Goal: Transaction & Acquisition: Book appointment/travel/reservation

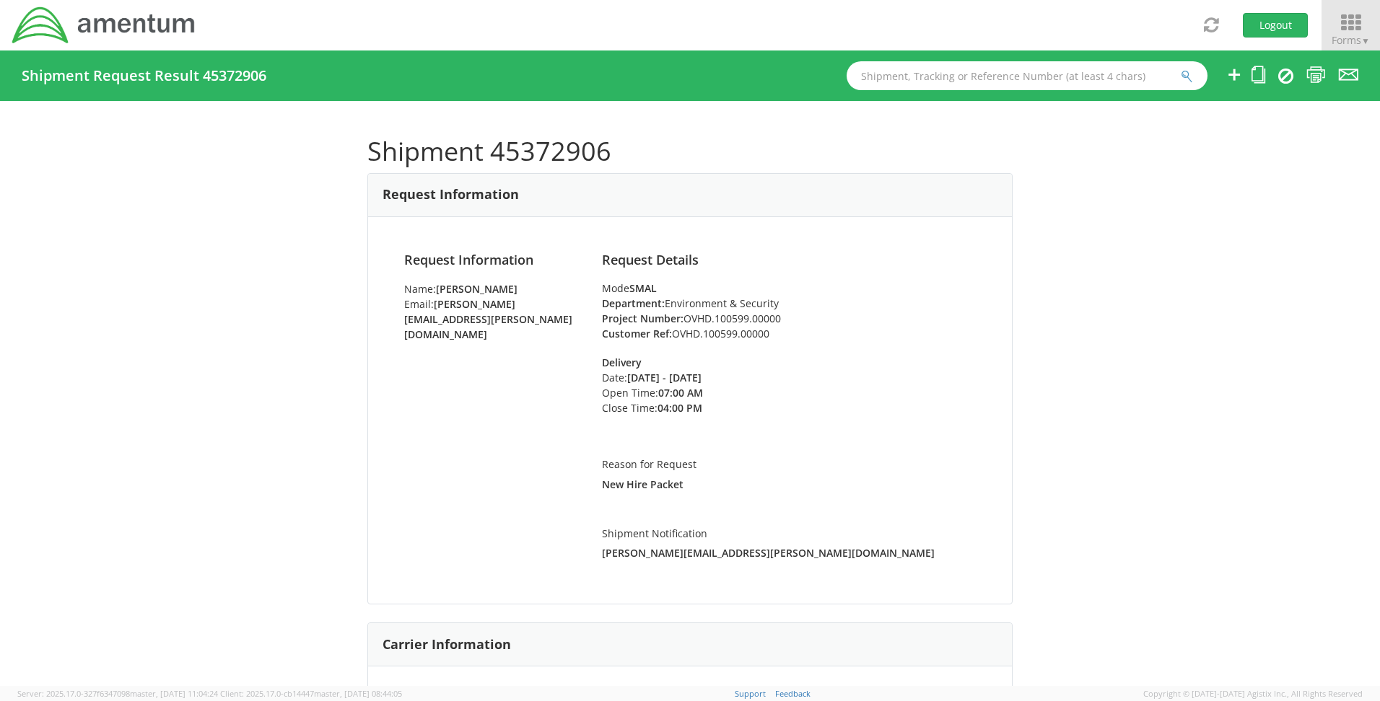
click at [1350, 18] on icon at bounding box center [1350, 23] width 67 height 20
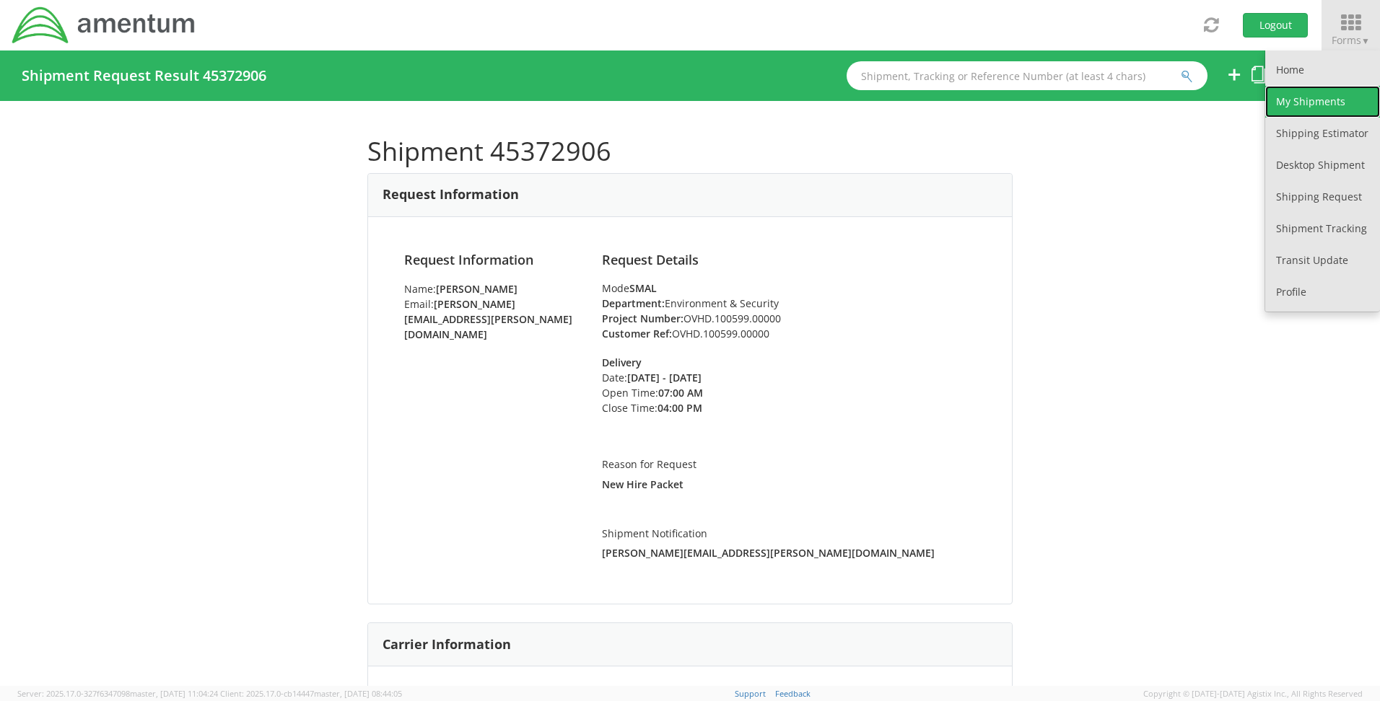
click at [1287, 102] on link "My Shipments" at bounding box center [1322, 102] width 115 height 32
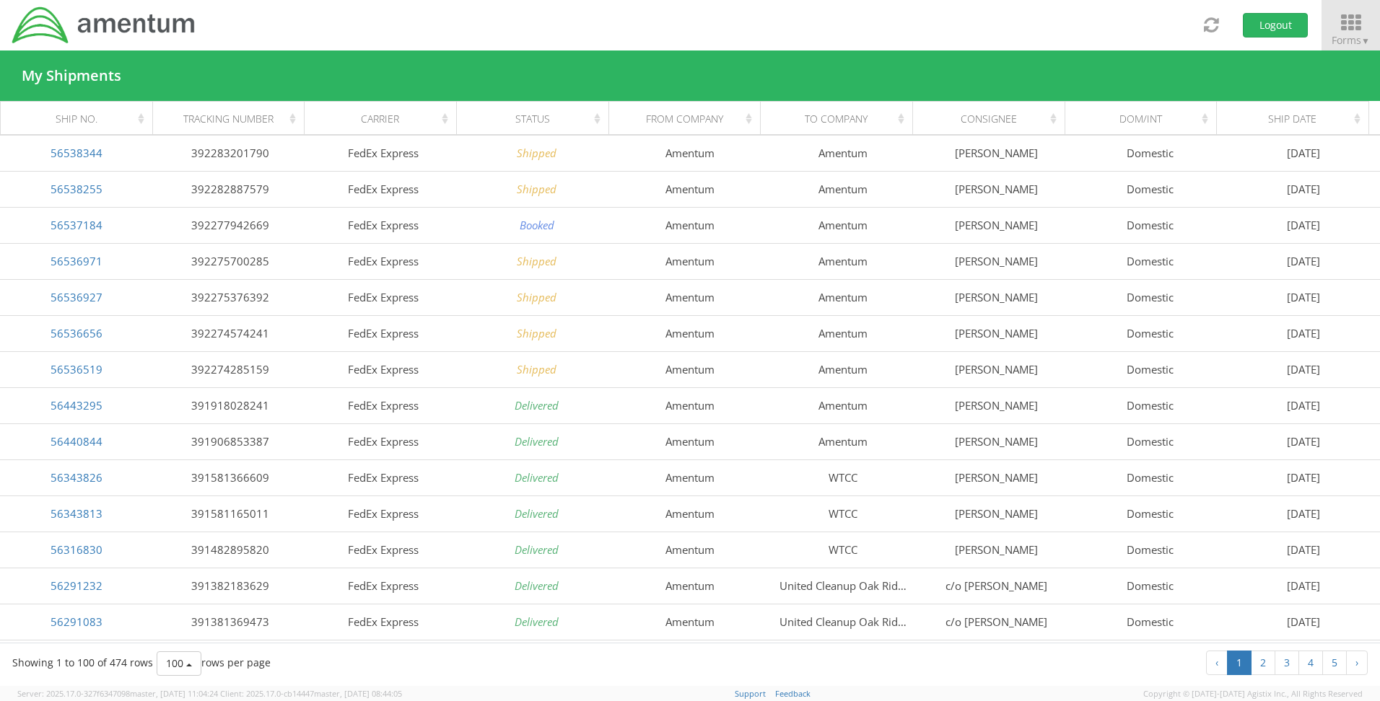
click at [1351, 22] on icon at bounding box center [1350, 23] width 67 height 20
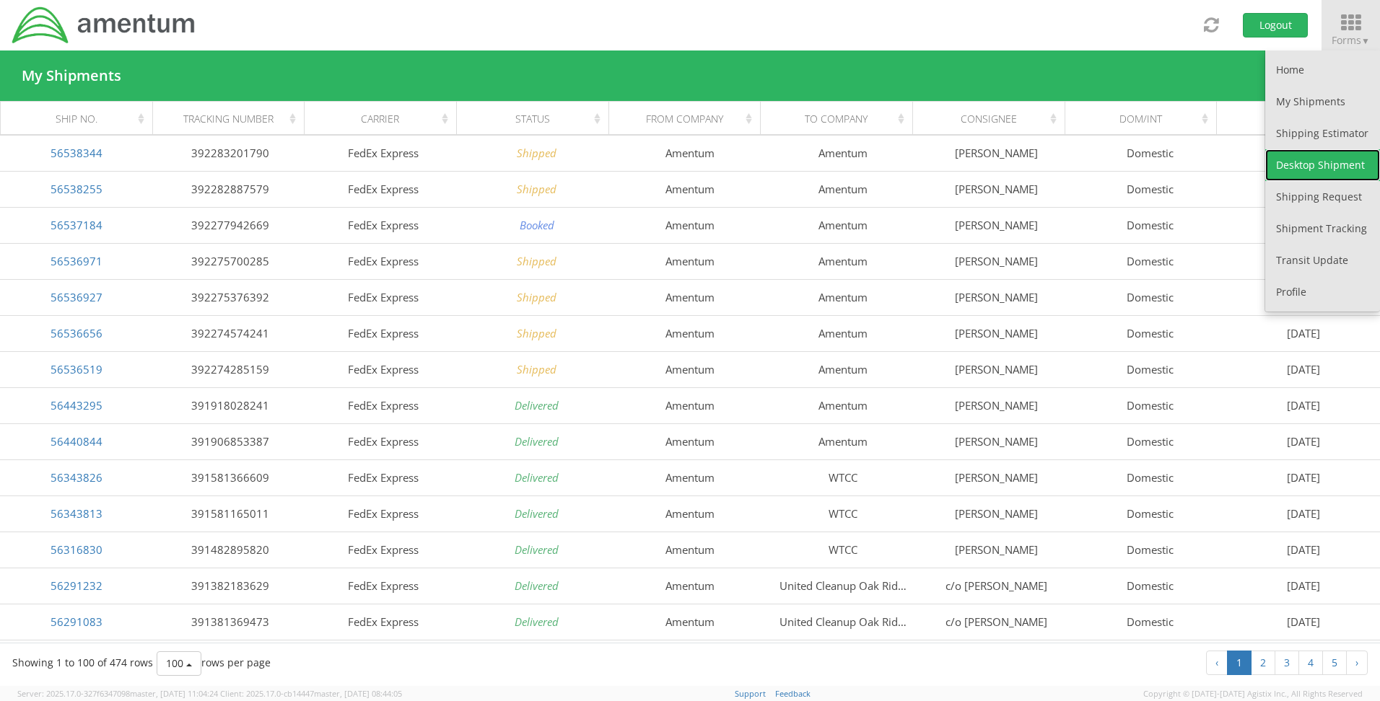
click at [1310, 175] on link "Desktop Shipment" at bounding box center [1322, 165] width 115 height 32
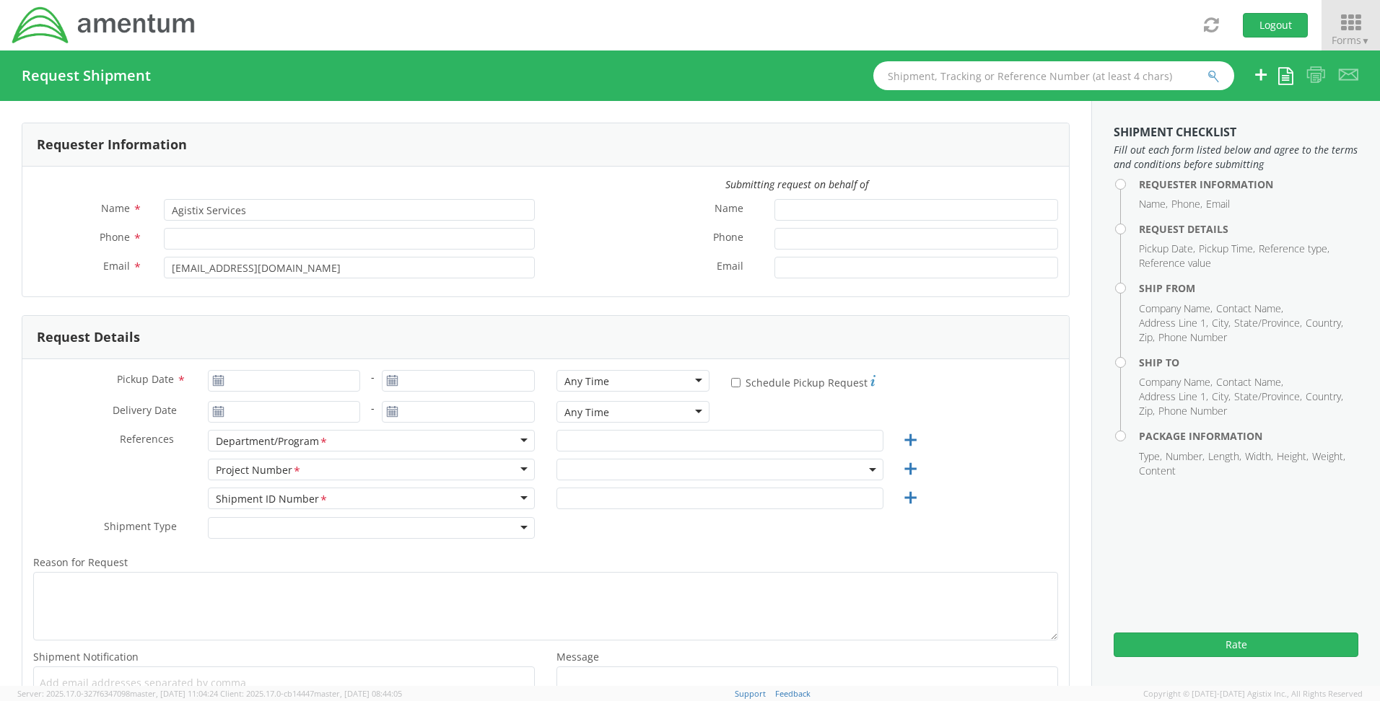
click at [1336, 33] on span "Forms ▼" at bounding box center [1350, 40] width 38 height 14
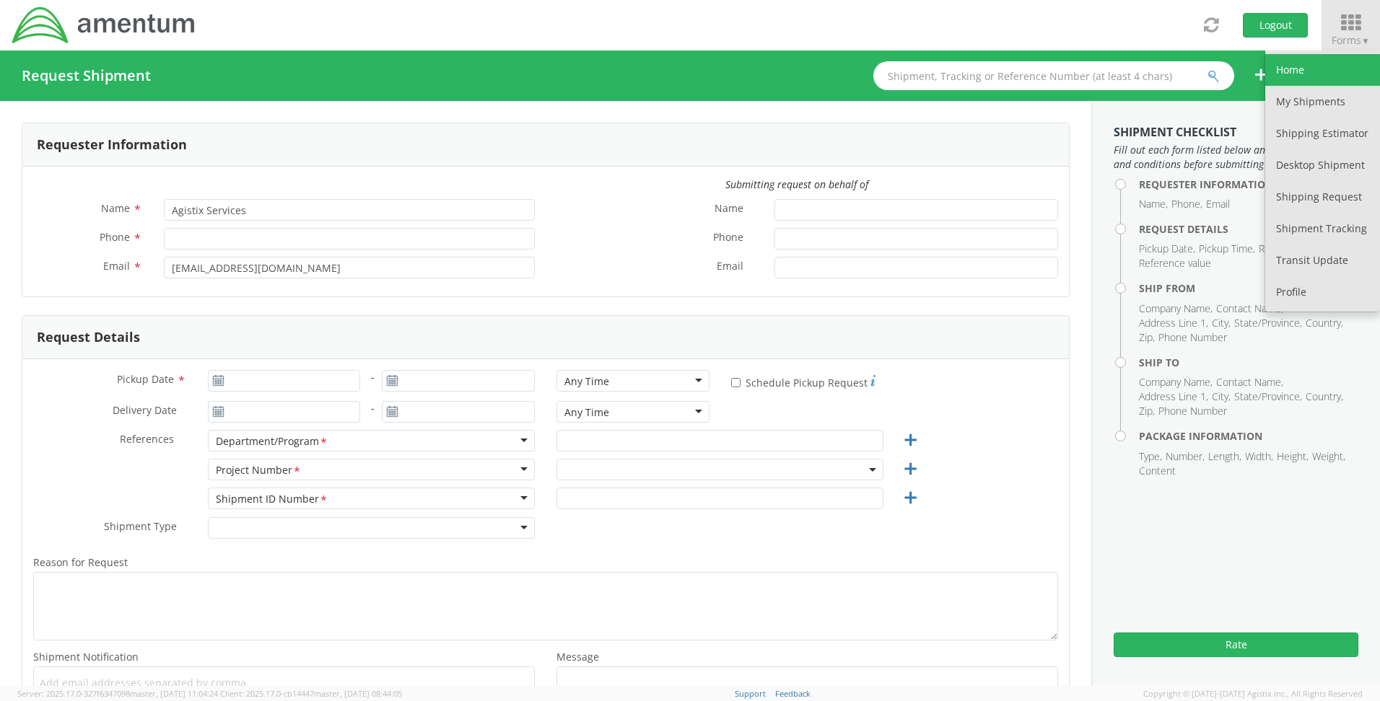
select select "OVHD.100548.OPSXX"
click at [1327, 87] on link "My Shipments" at bounding box center [1322, 102] width 115 height 32
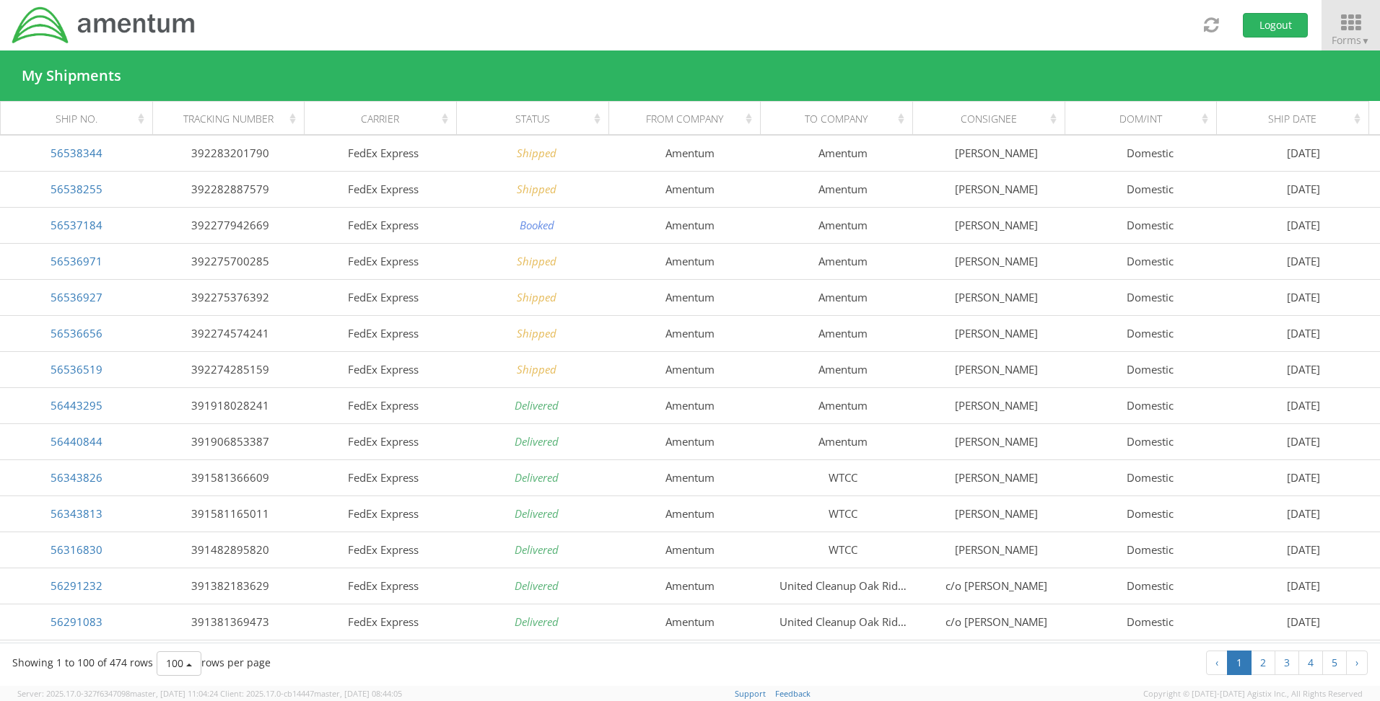
click at [1338, 22] on icon at bounding box center [1350, 23] width 67 height 20
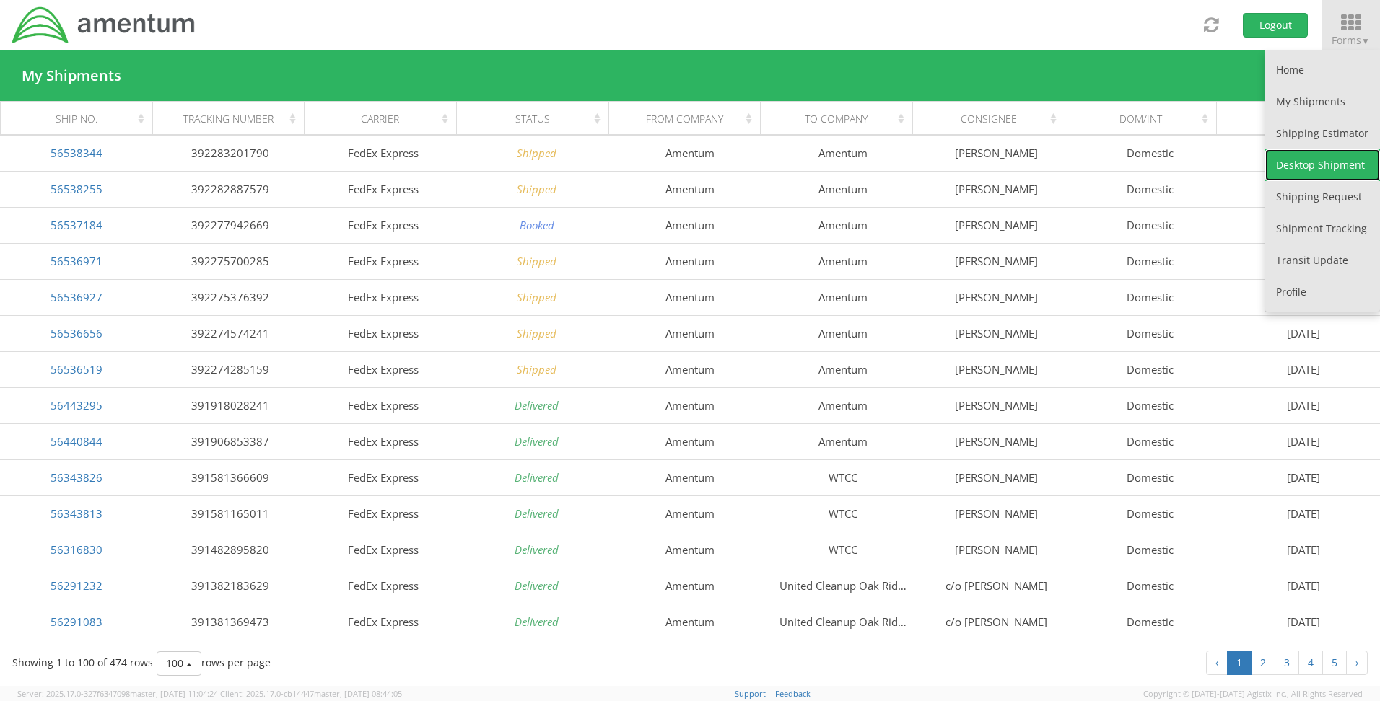
click at [1311, 167] on link "Desktop Shipment" at bounding box center [1322, 165] width 115 height 32
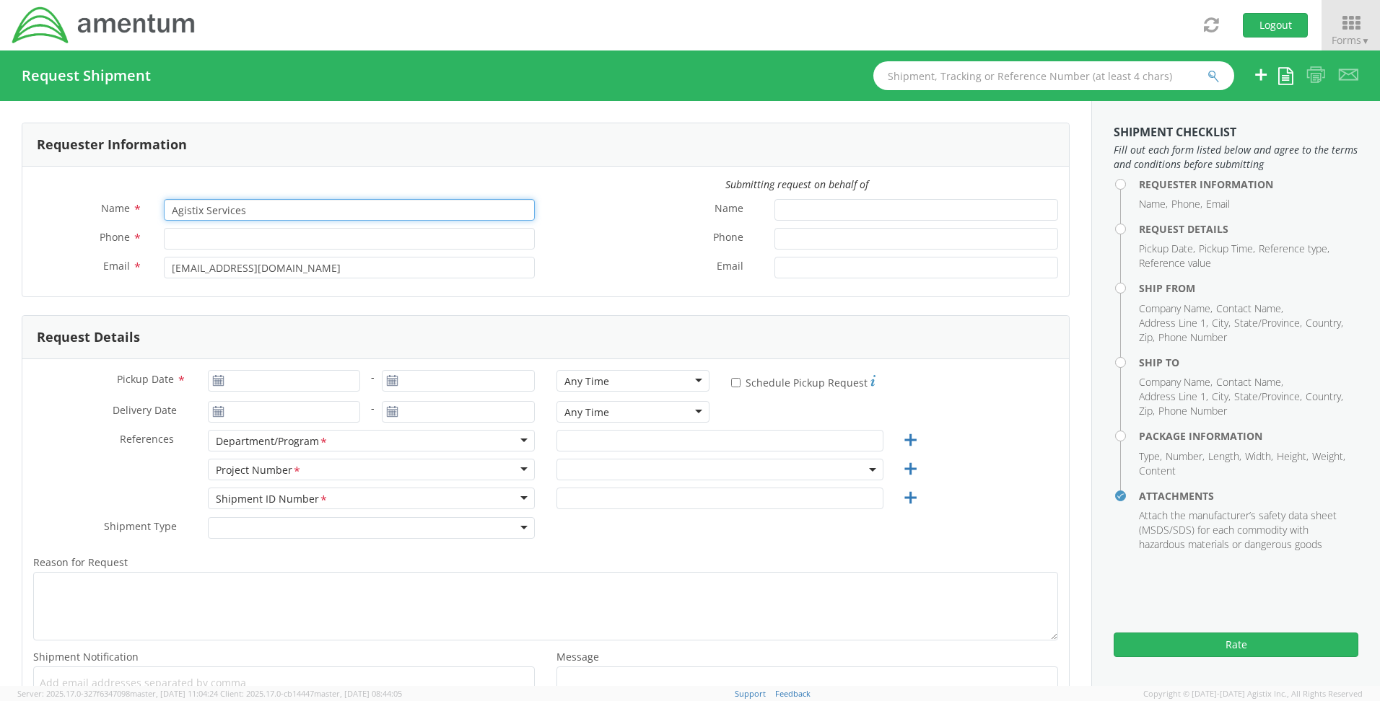
select select "OVHD.100548.OPSXX"
drag, startPoint x: 244, startPoint y: 214, endPoint x: 113, endPoint y: 212, distance: 131.3
click at [113, 212] on div "Name * Agistix Services" at bounding box center [283, 210] width 523 height 22
type input "[PERSON_NAME]"
type input "[PHONE_NUMBER]"
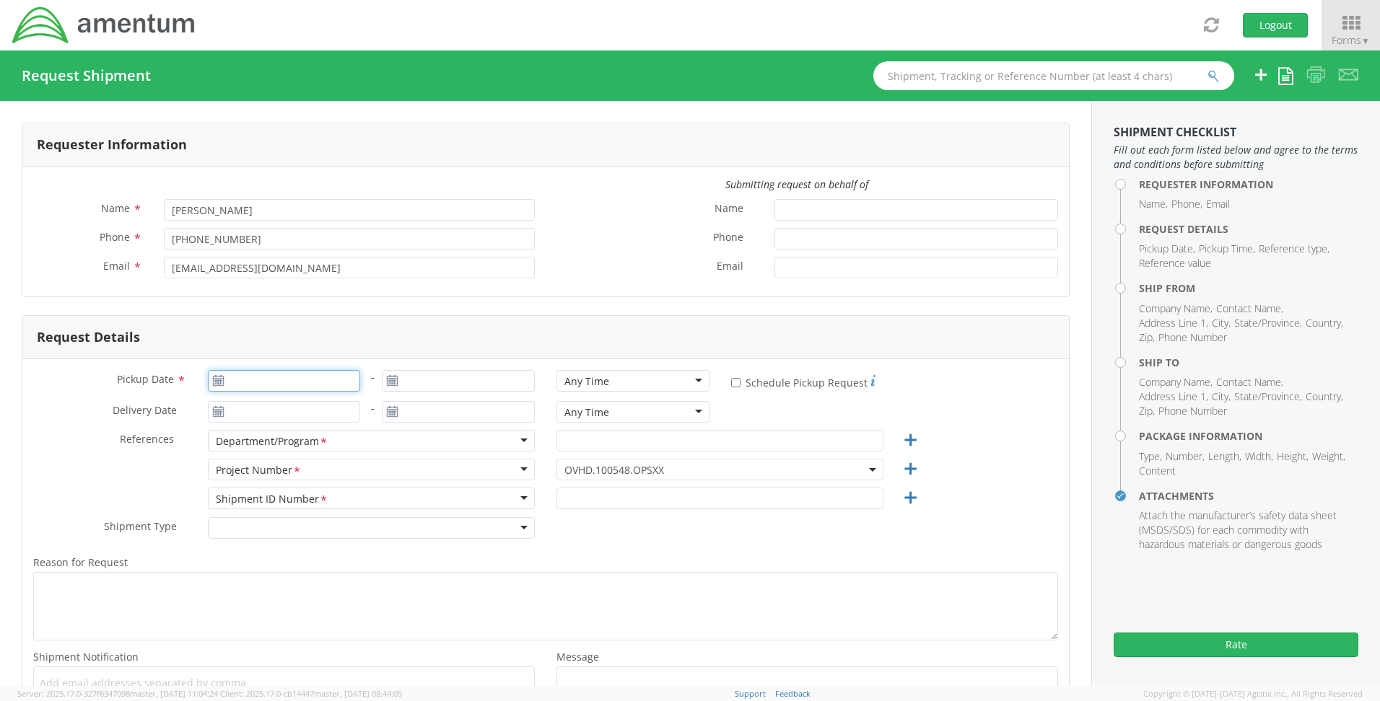
type input "[DATE]"
type input "E&E [GEOGRAPHIC_DATA]"
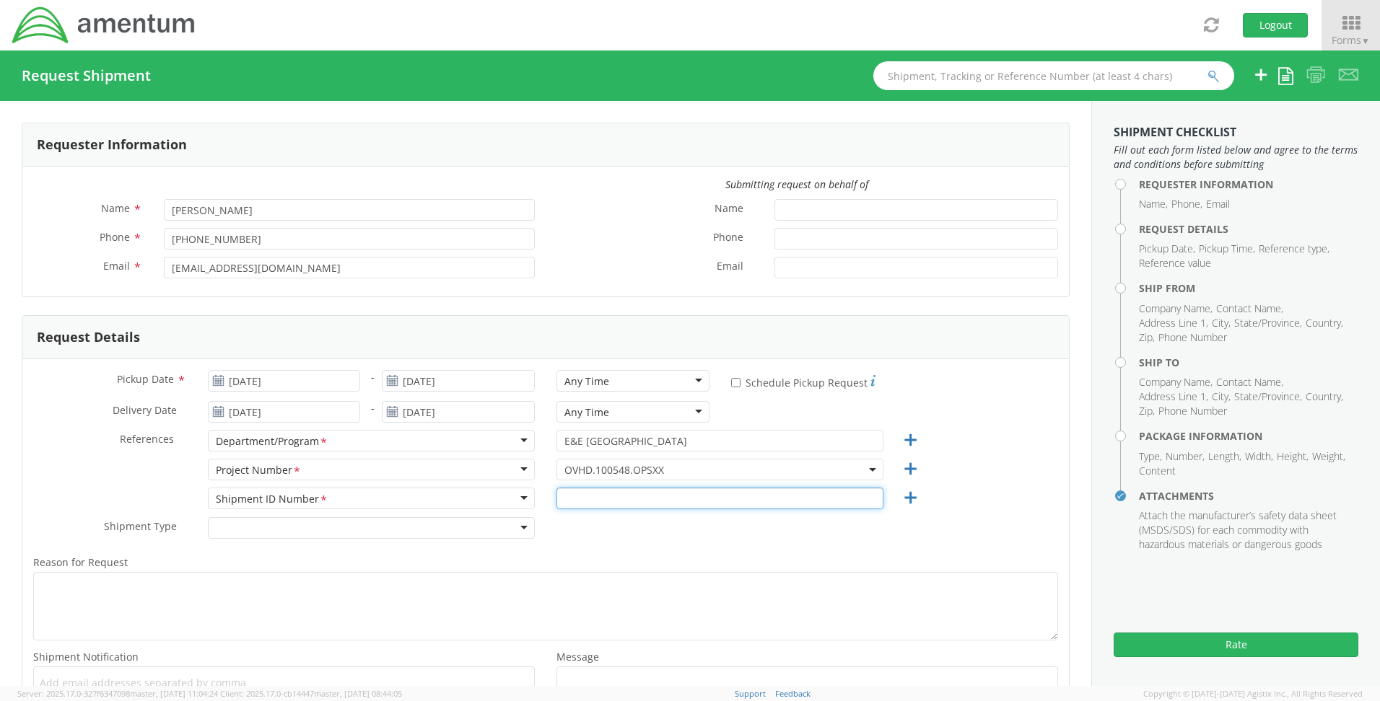
type input "1"
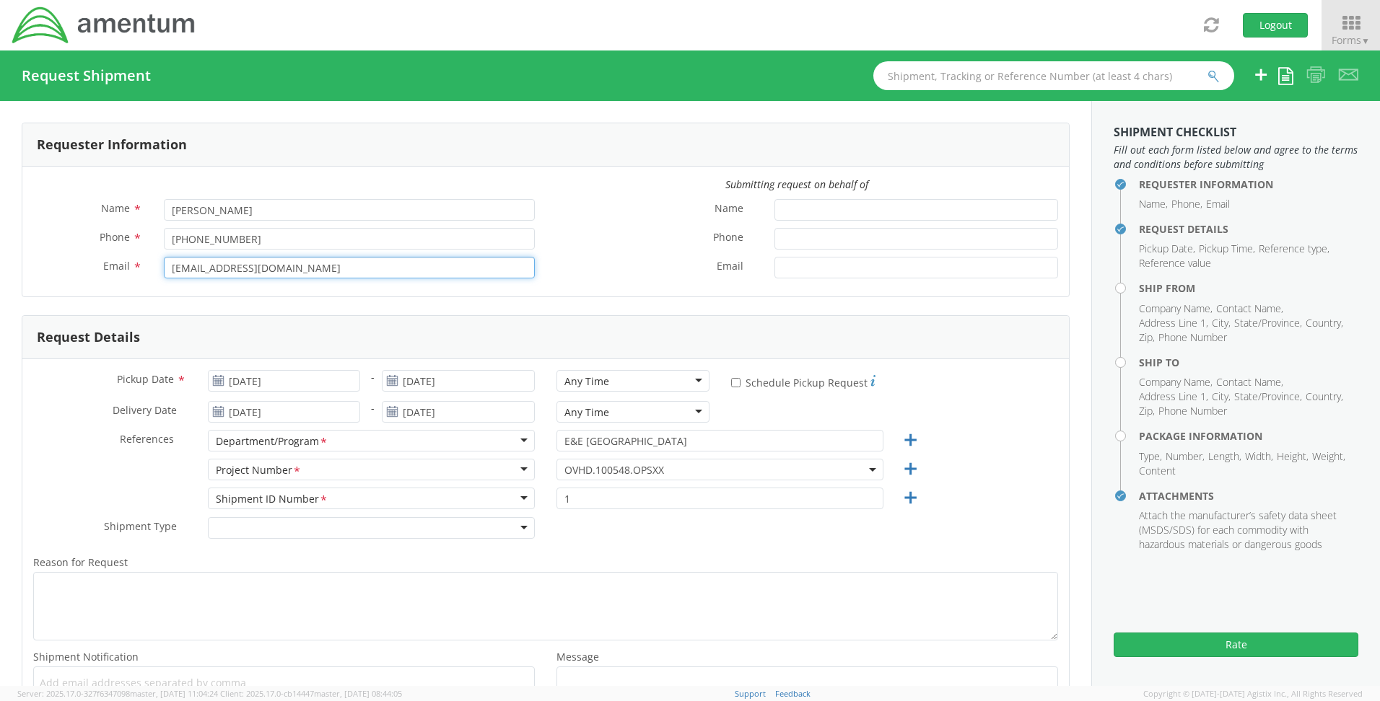
drag, startPoint x: 413, startPoint y: 266, endPoint x: 42, endPoint y: 257, distance: 371.0
click at [42, 257] on div "Email * [EMAIL_ADDRESS][DOMAIN_NAME]" at bounding box center [283, 268] width 523 height 22
type input "[PERSON_NAME][EMAIL_ADDRESS][PERSON_NAME][DOMAIN_NAME]"
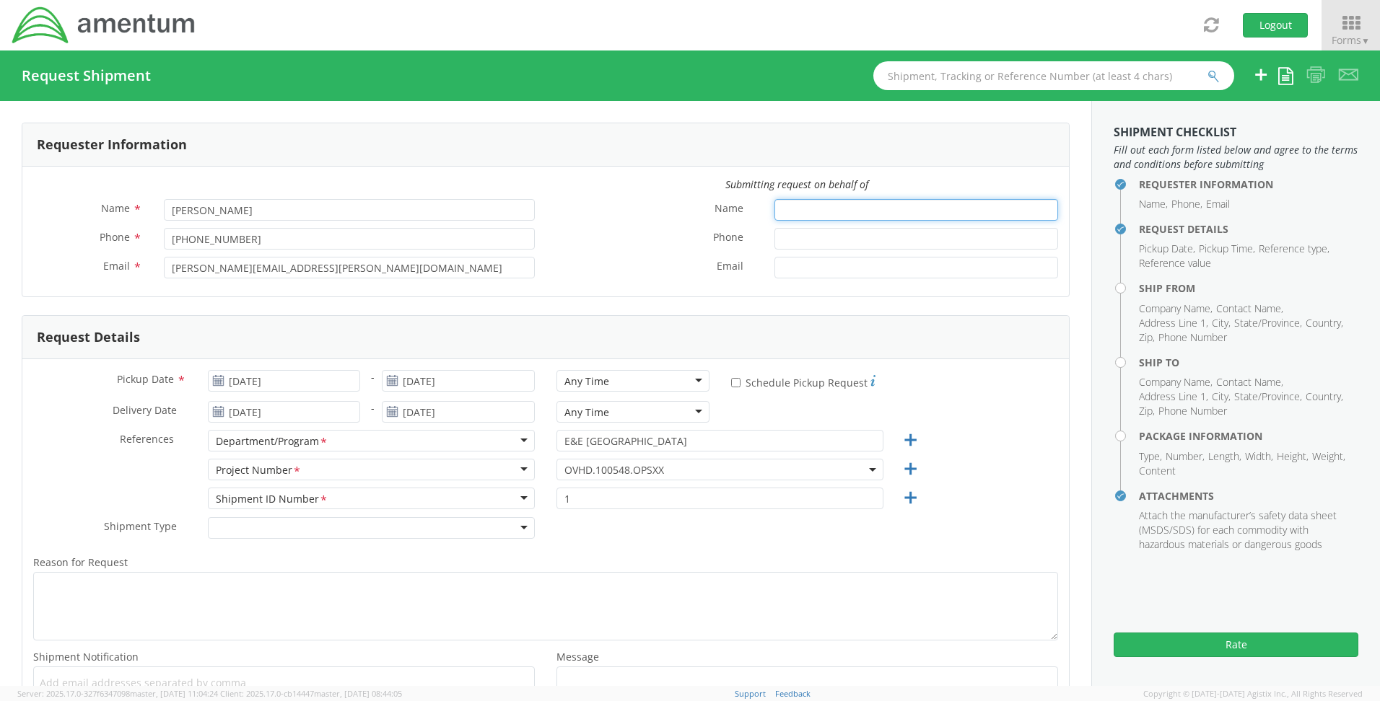
type input "[PERSON_NAME]"
type input "8035223082"
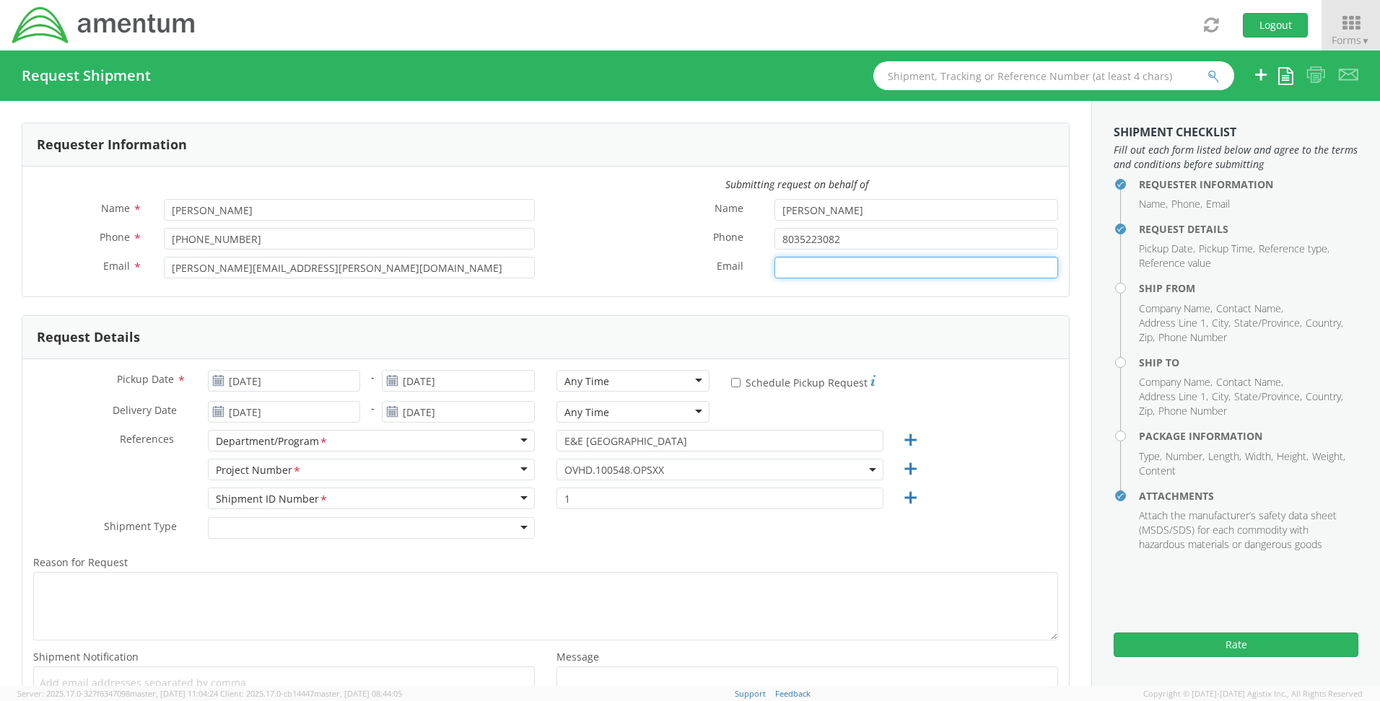
type input "[PERSON_NAME][EMAIL_ADDRESS][PERSON_NAME][DOMAIN_NAME]"
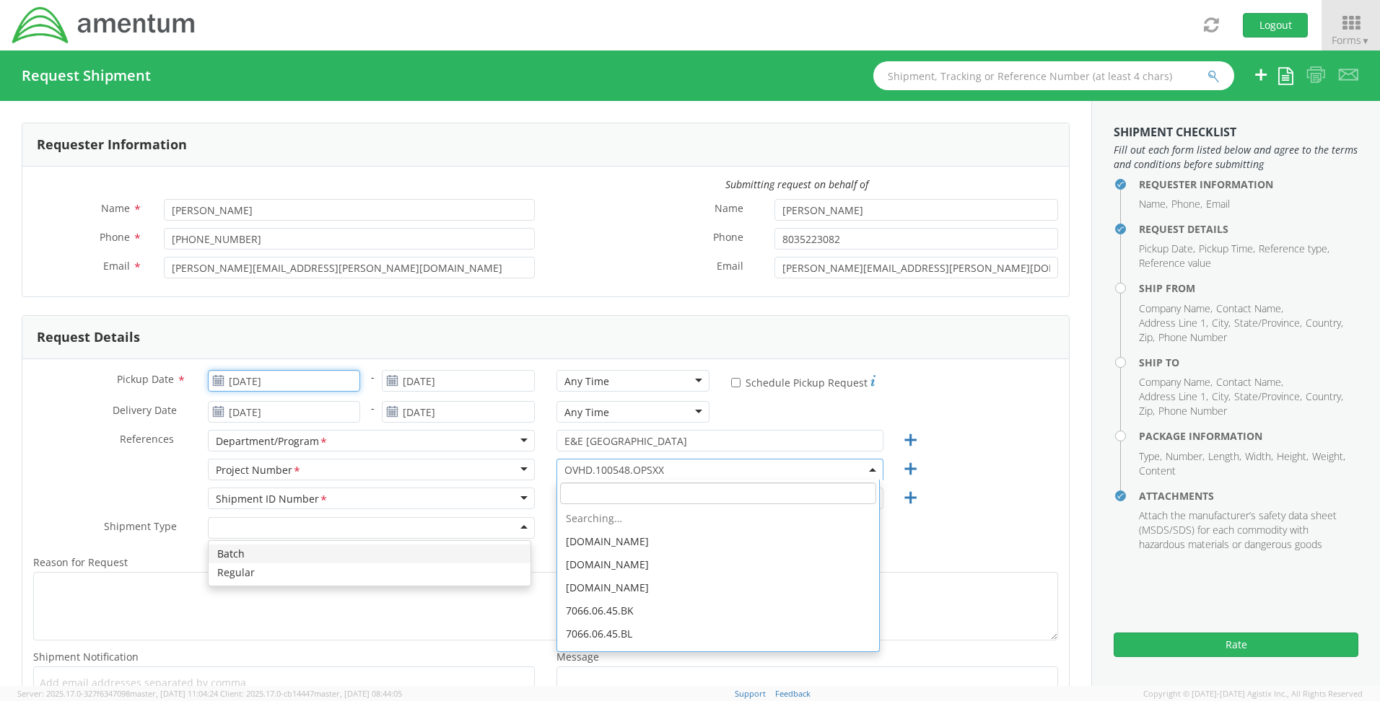
click at [299, 375] on input "[DATE]" at bounding box center [284, 381] width 153 height 22
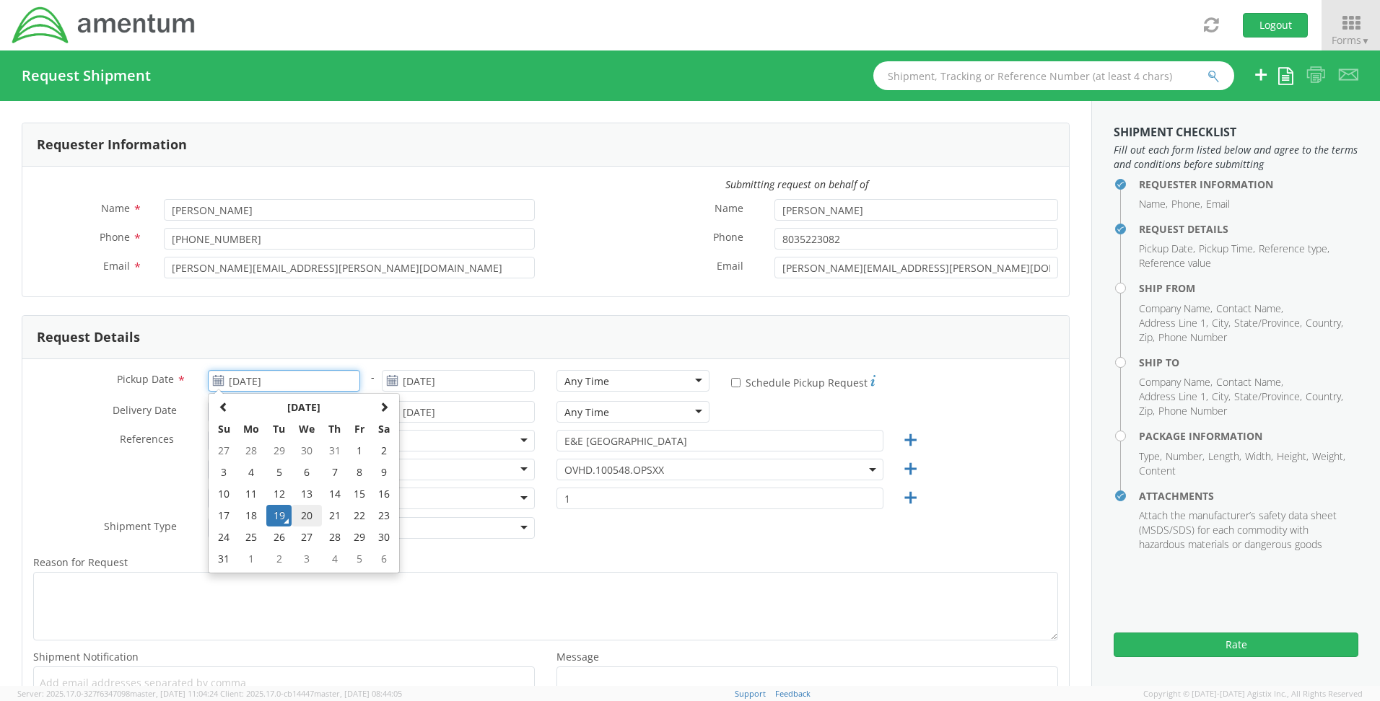
click at [307, 516] on td "20" at bounding box center [307, 516] width 30 height 22
type input "[DATE]"
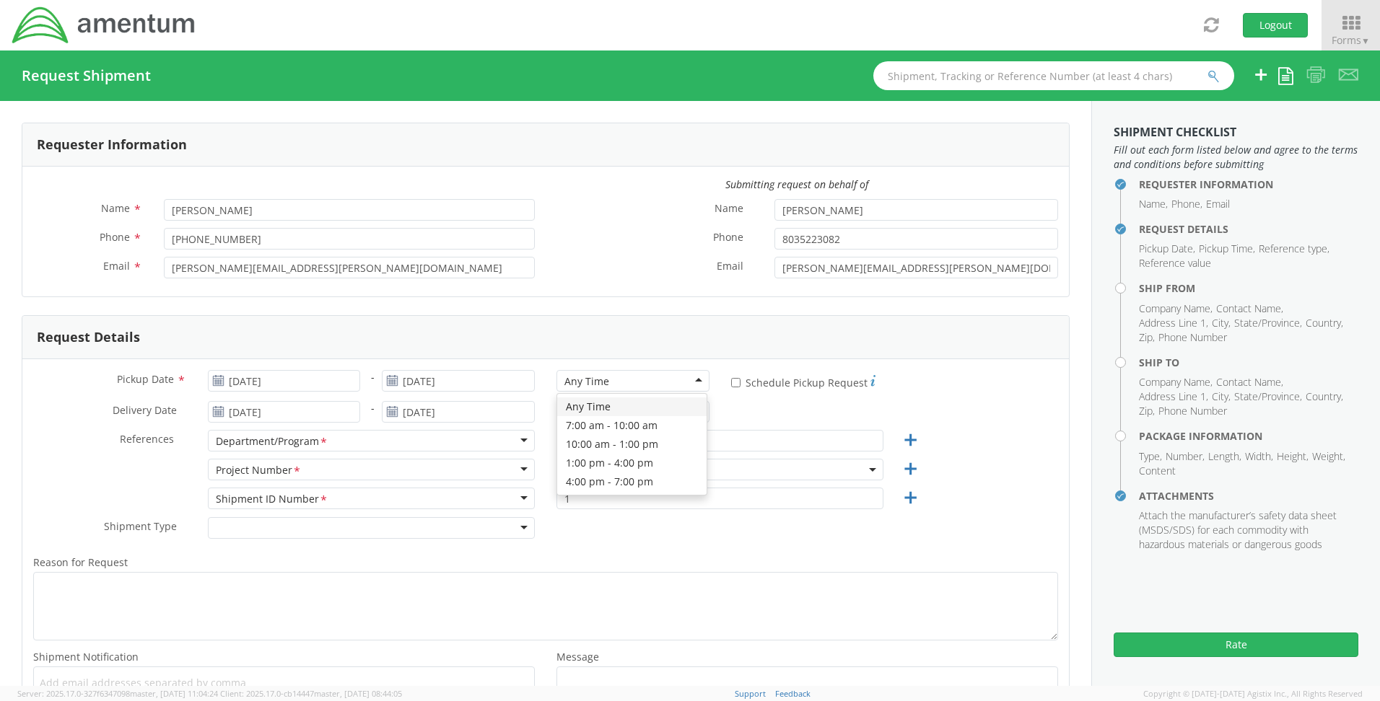
click at [690, 381] on div "Any Time" at bounding box center [632, 381] width 153 height 22
click at [731, 386] on input "* Schedule Pickup Request" at bounding box center [735, 382] width 9 height 9
checkbox input "true"
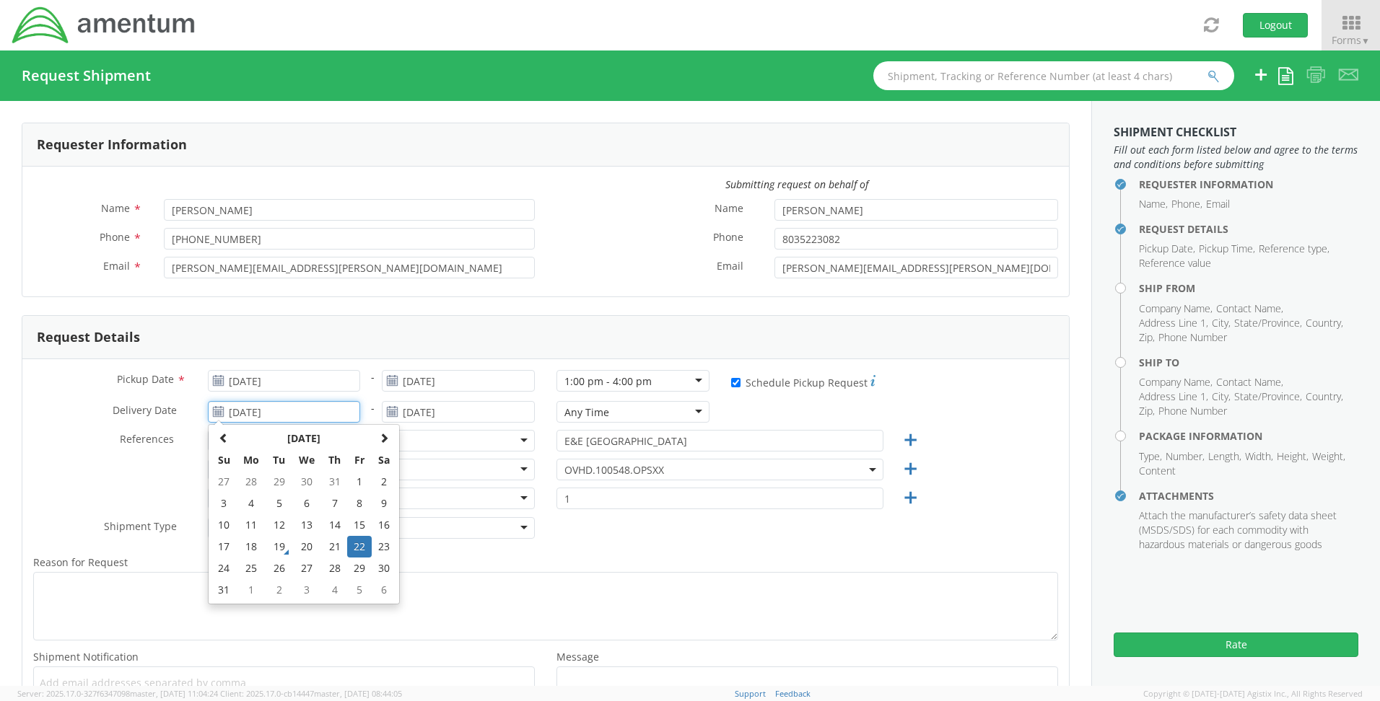
click at [295, 412] on input "[DATE]" at bounding box center [284, 412] width 153 height 22
click at [351, 543] on td "22" at bounding box center [359, 547] width 25 height 22
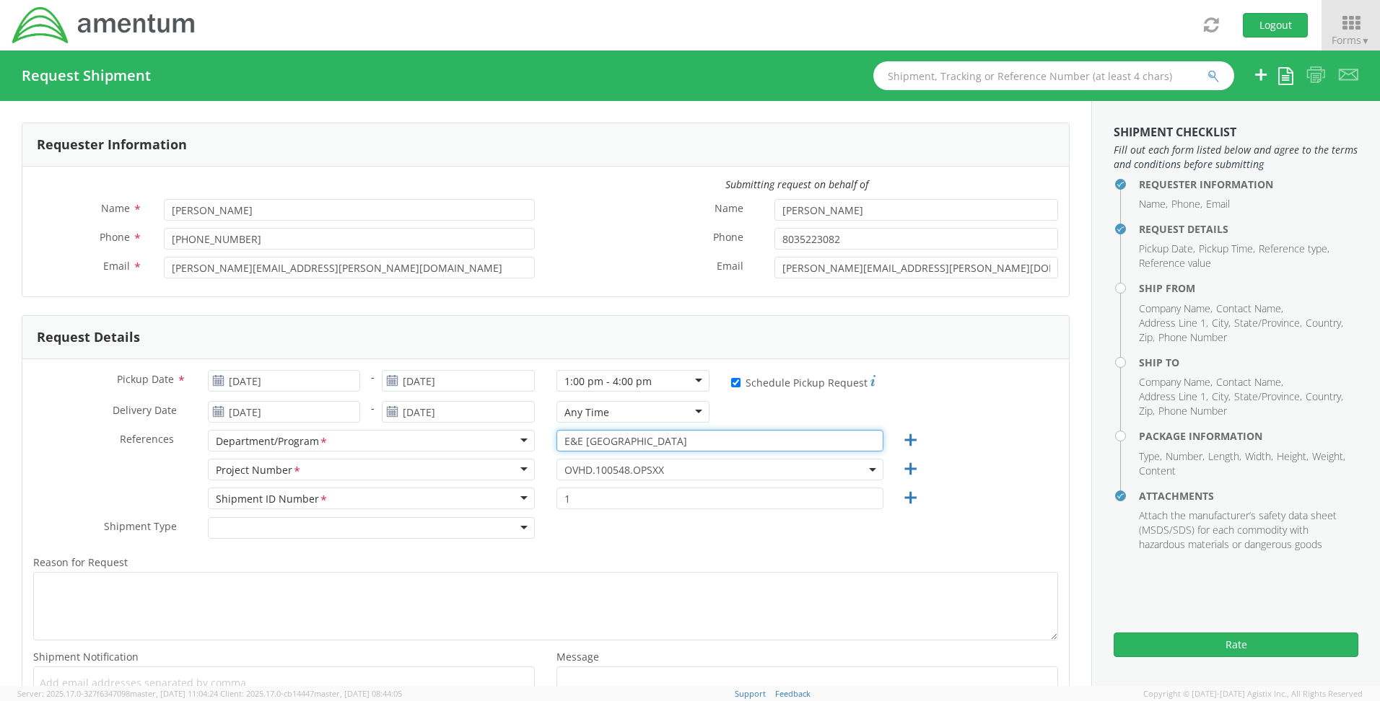
click at [758, 447] on input "E&E [GEOGRAPHIC_DATA]" at bounding box center [719, 441] width 327 height 22
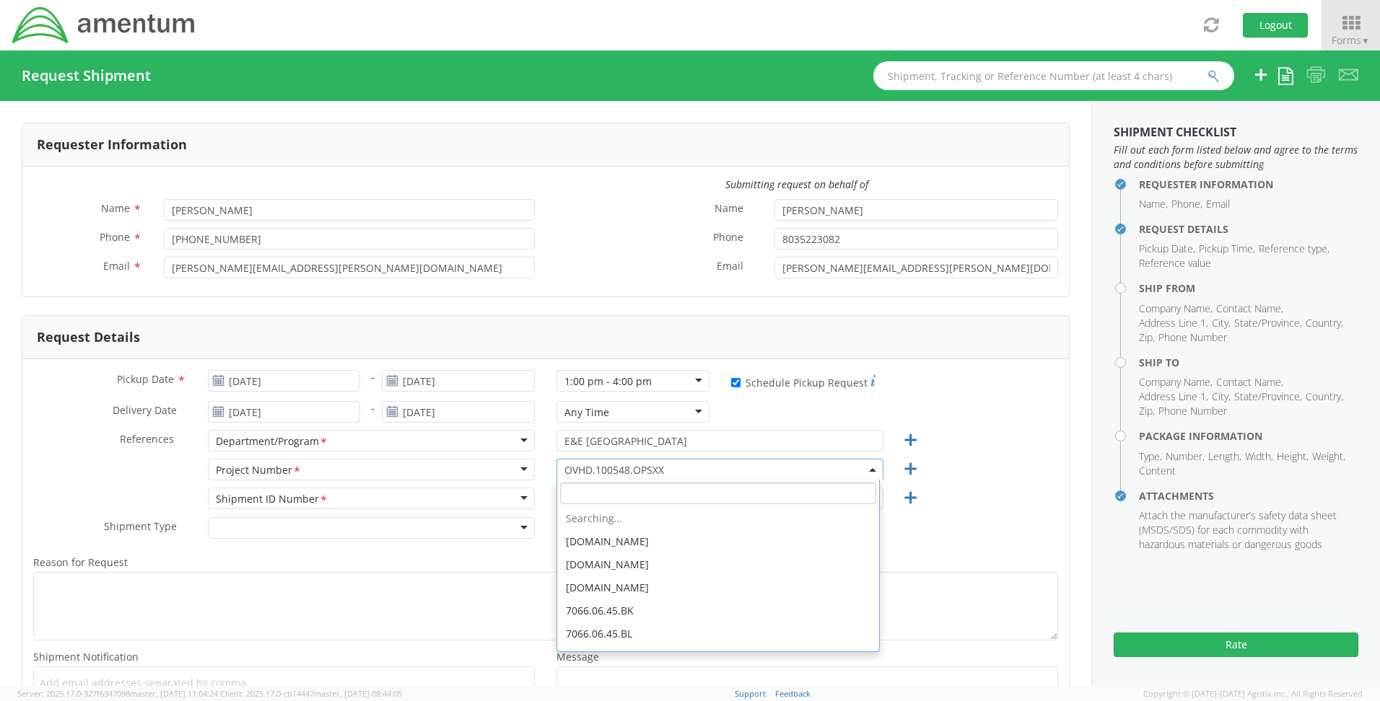
click at [709, 466] on span "OVHD.100548.OPSXX" at bounding box center [719, 470] width 311 height 14
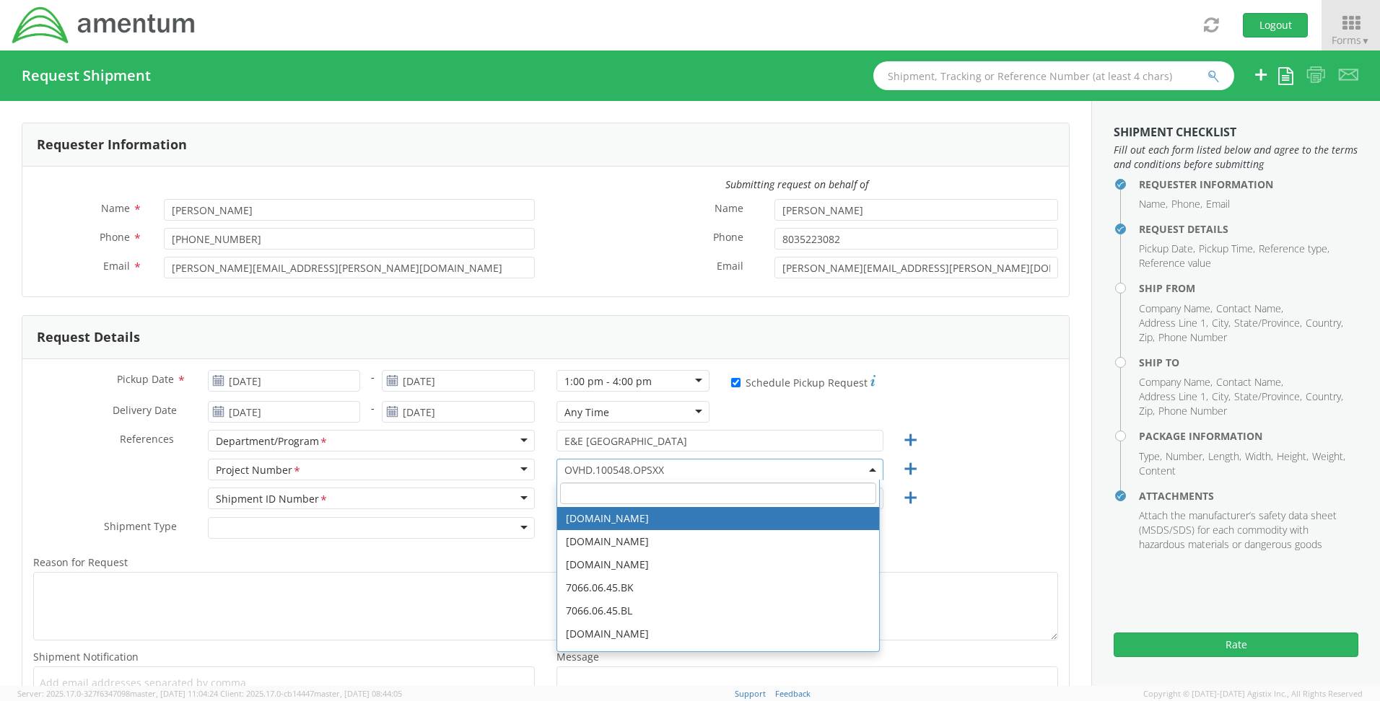
click at [609, 490] on input "search" at bounding box center [718, 494] width 316 height 22
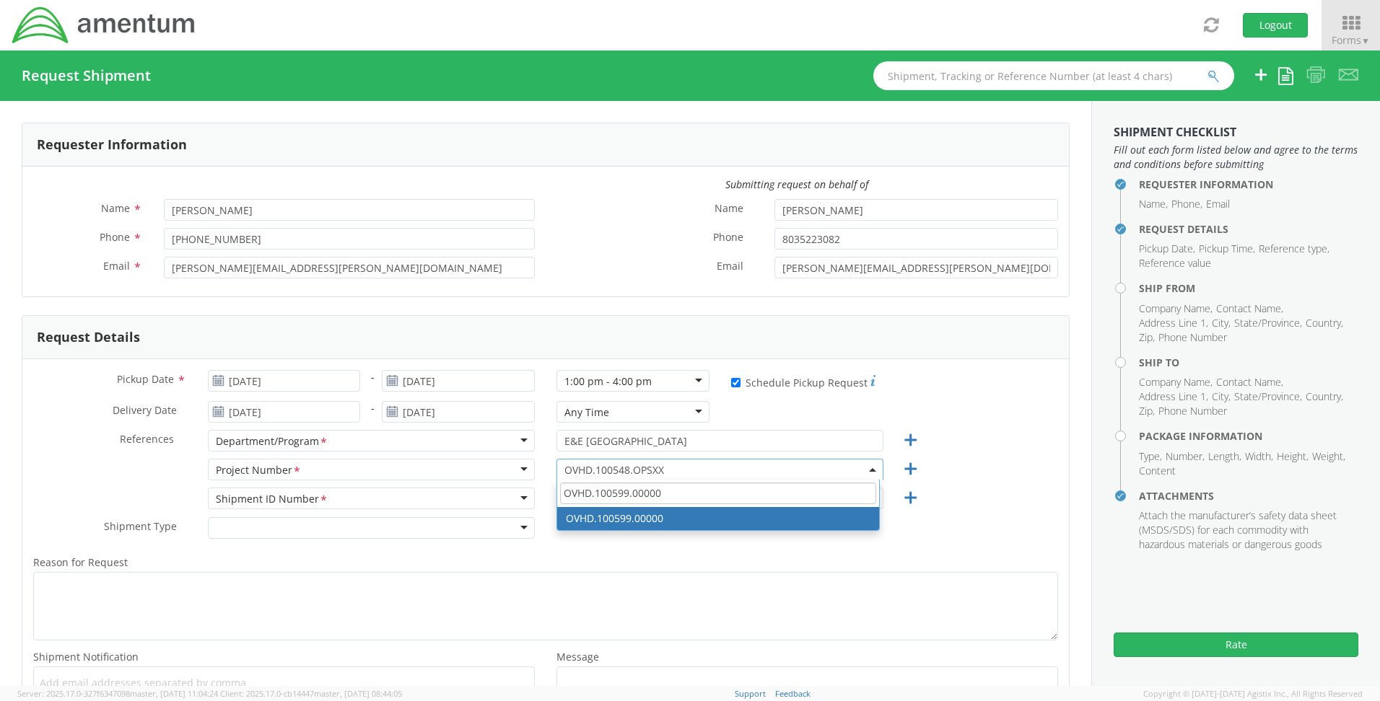
type input "OVHD.100599.00000"
select select "OVHD.100599.00000"
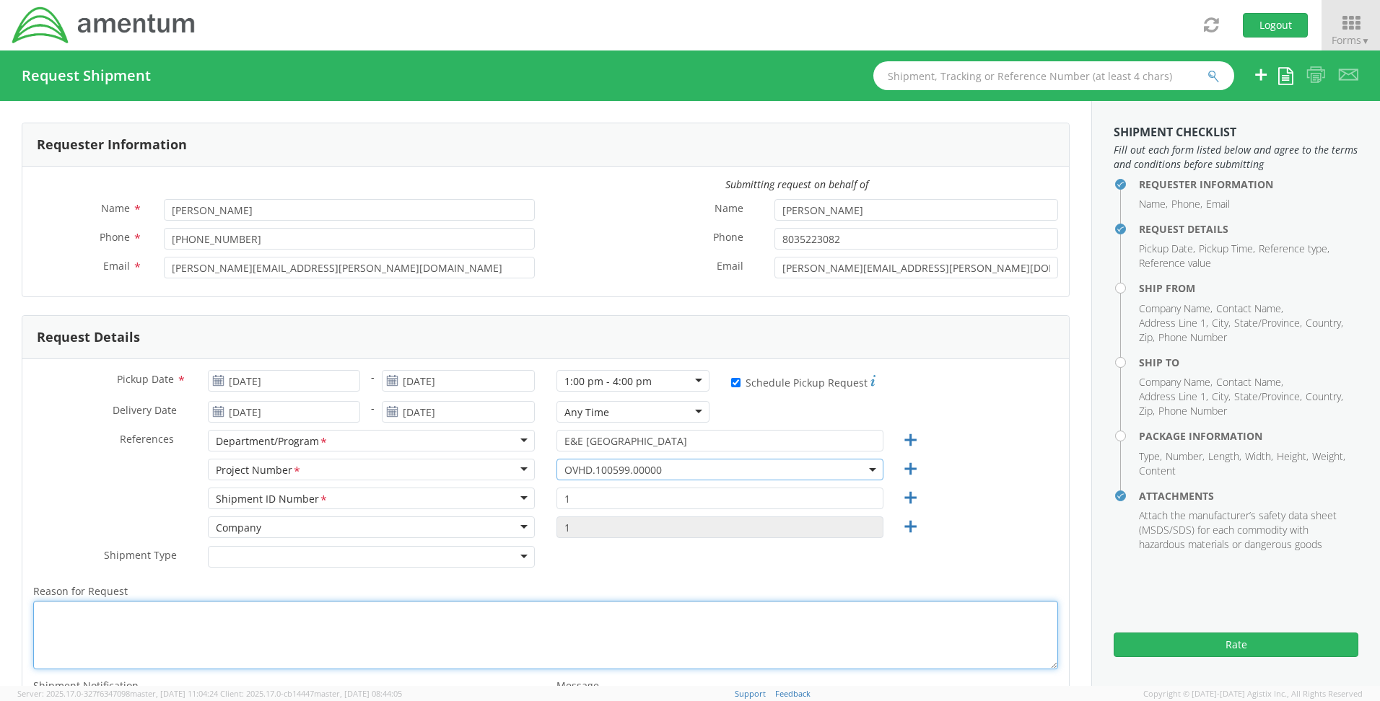
click at [118, 625] on textarea "Reason for Request *" at bounding box center [545, 635] width 1025 height 69
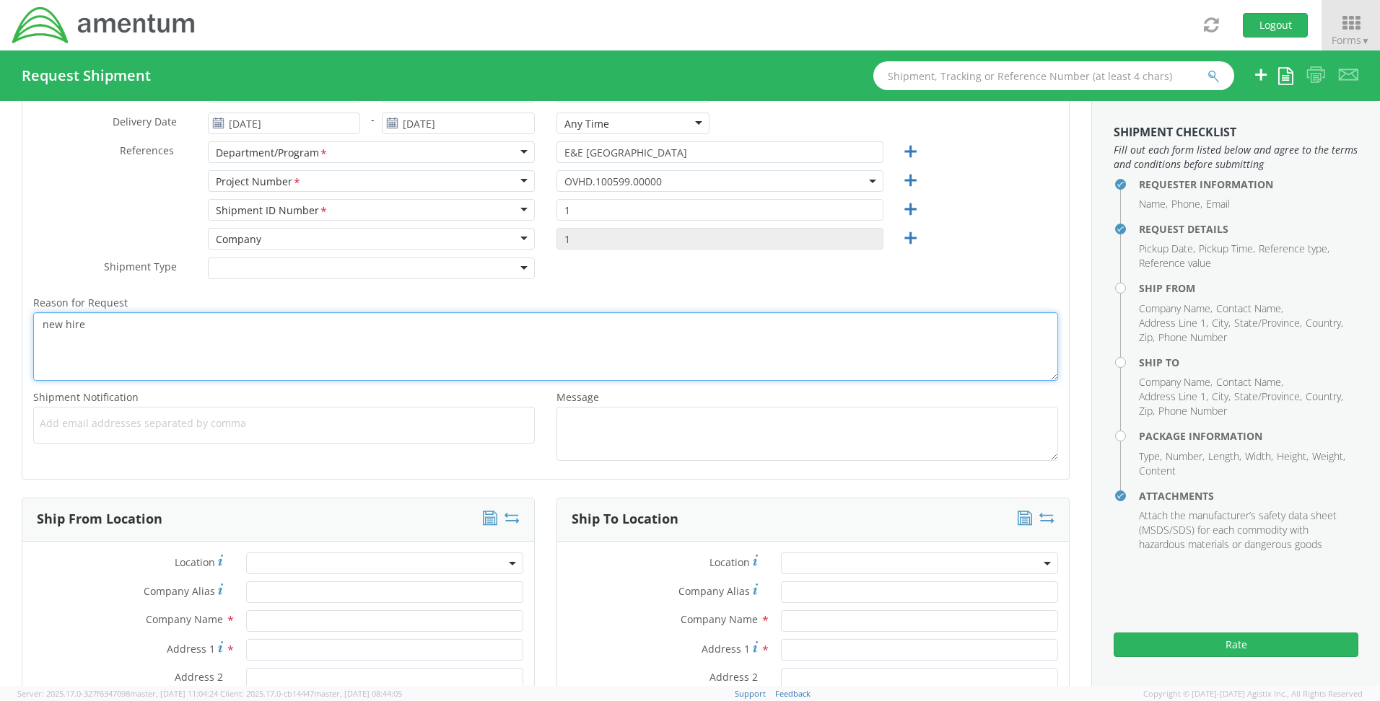
scroll to position [577, 0]
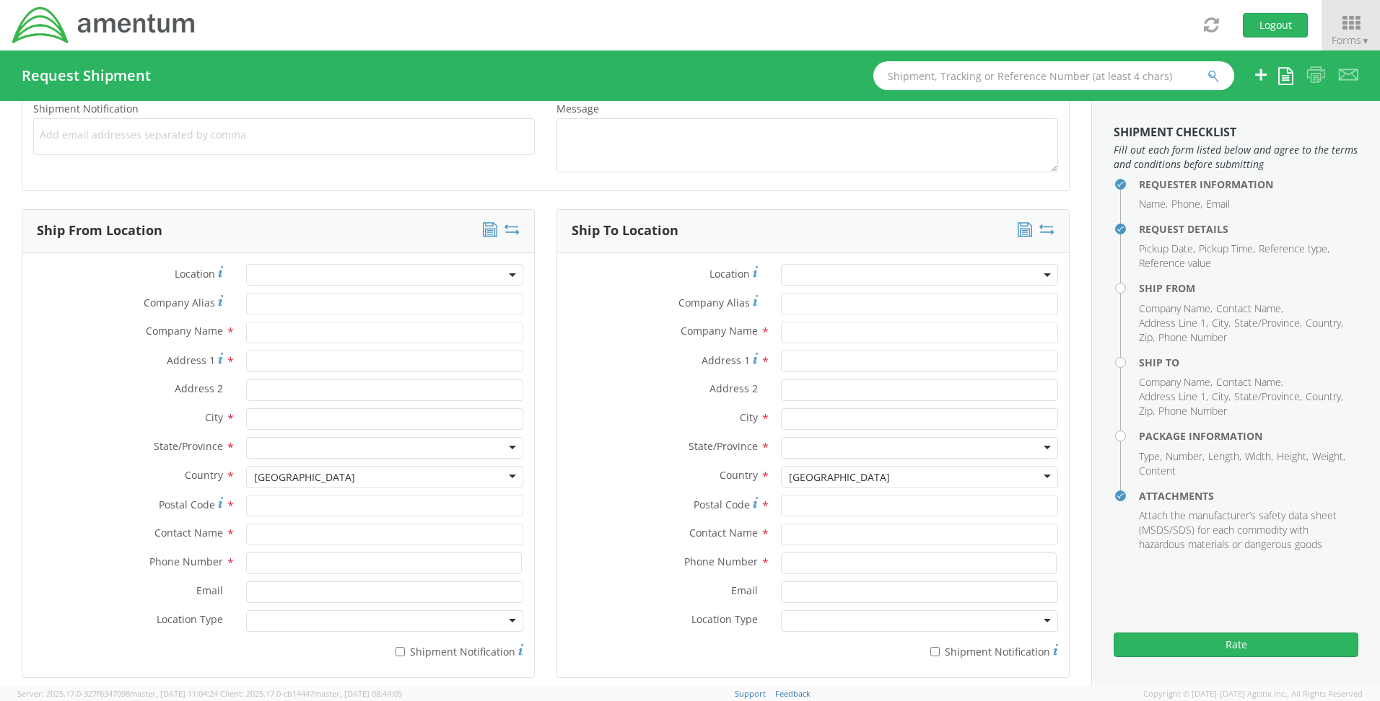
type textarea "new hire"
click at [263, 337] on input "text" at bounding box center [384, 333] width 277 height 22
type input "Amentum"
type input "[STREET_ADDRESS][PERSON_NAME]"
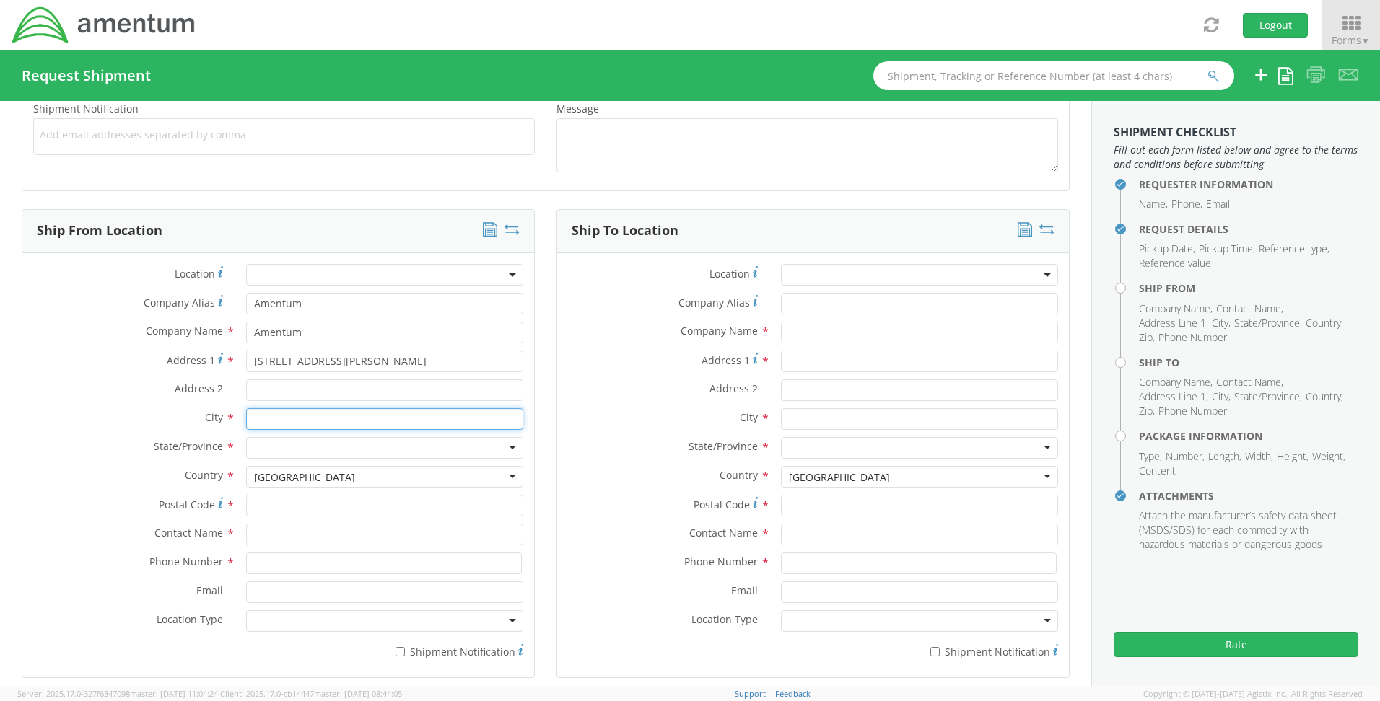
type input "Aiken"
type input "29801"
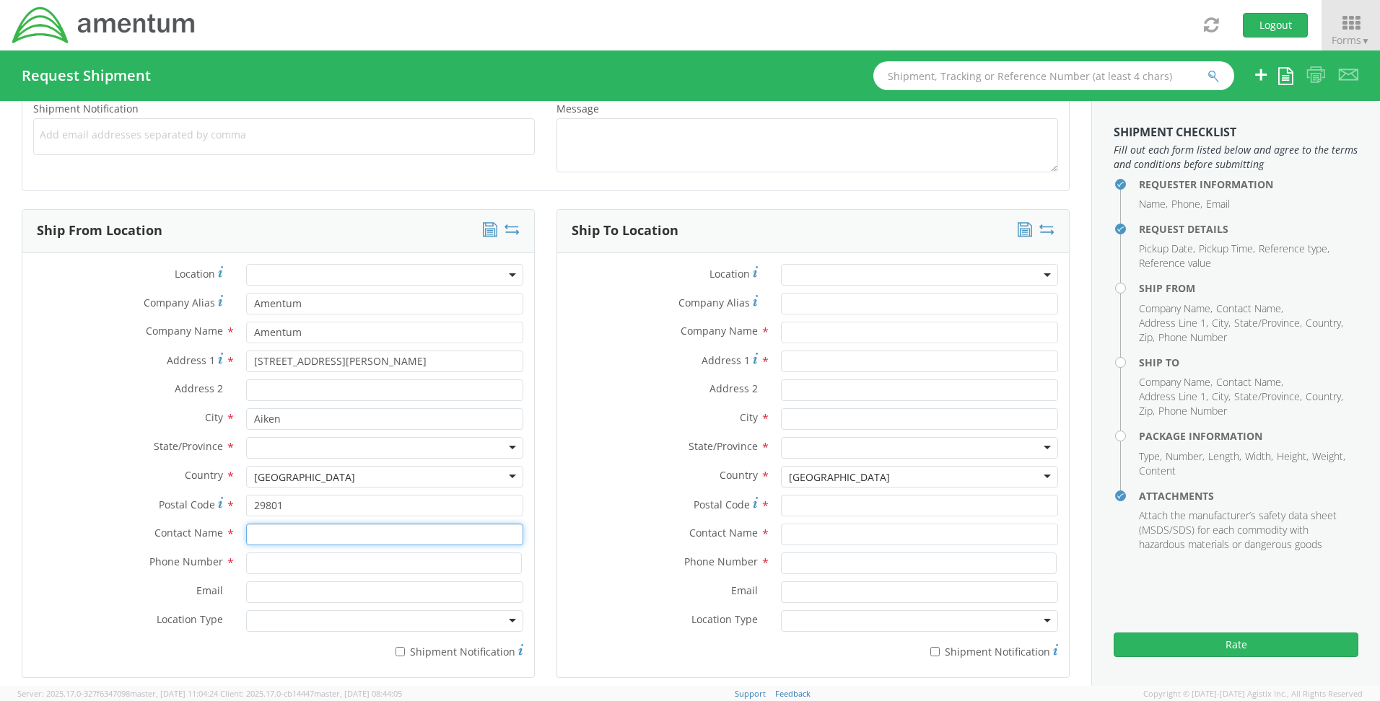
type input "[PERSON_NAME]"
type input "8035223082"
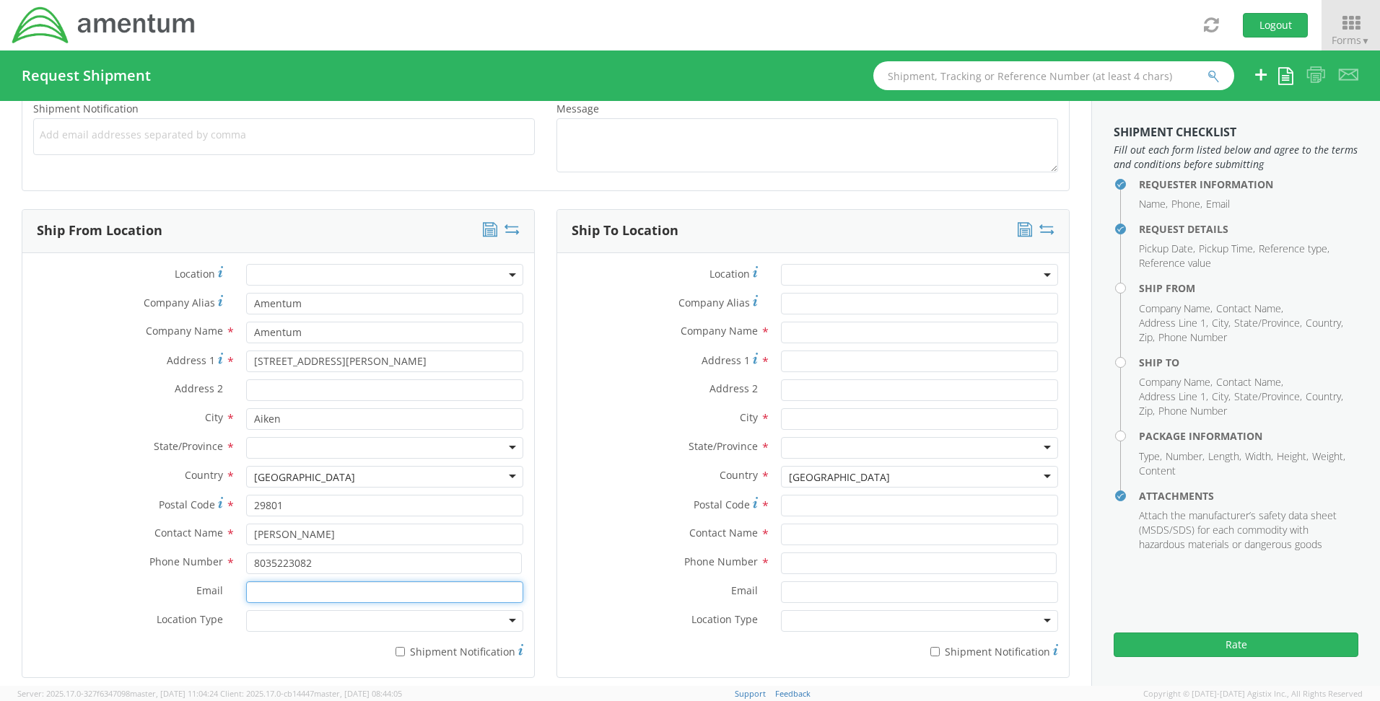
type input "[PERSON_NAME][EMAIL_ADDRESS][PERSON_NAME][DOMAIN_NAME]"
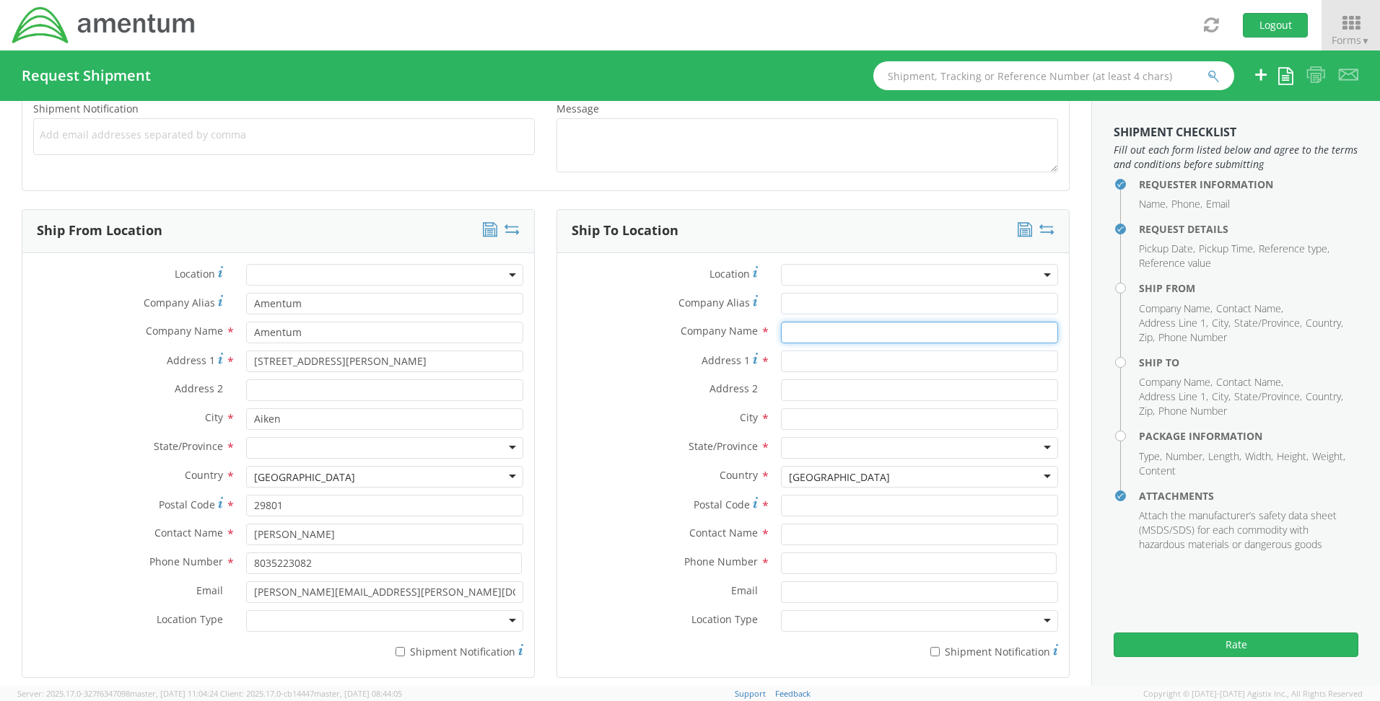
type input "Amentum"
type input "[STREET_ADDRESS]"
type input "Westminister"
type input "80031"
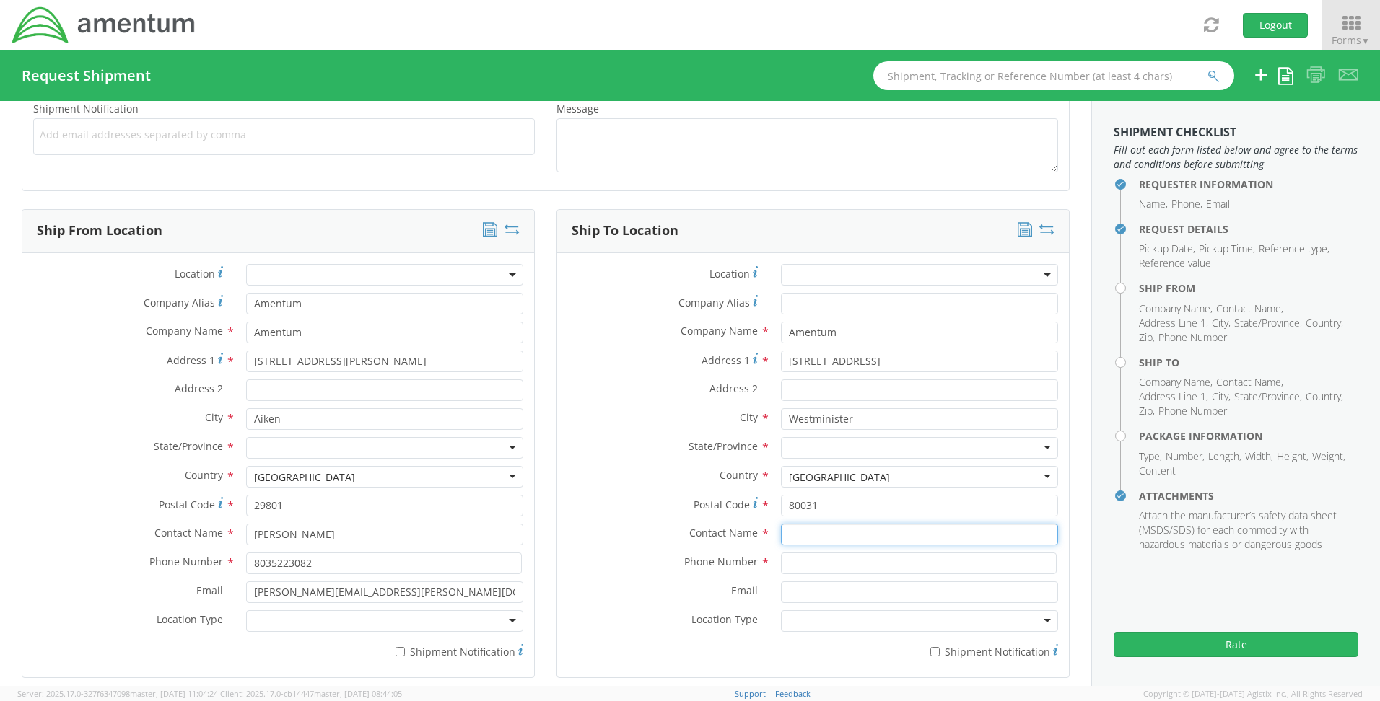
type input "[PERSON_NAME]"
type input "[PHONE_NUMBER]"
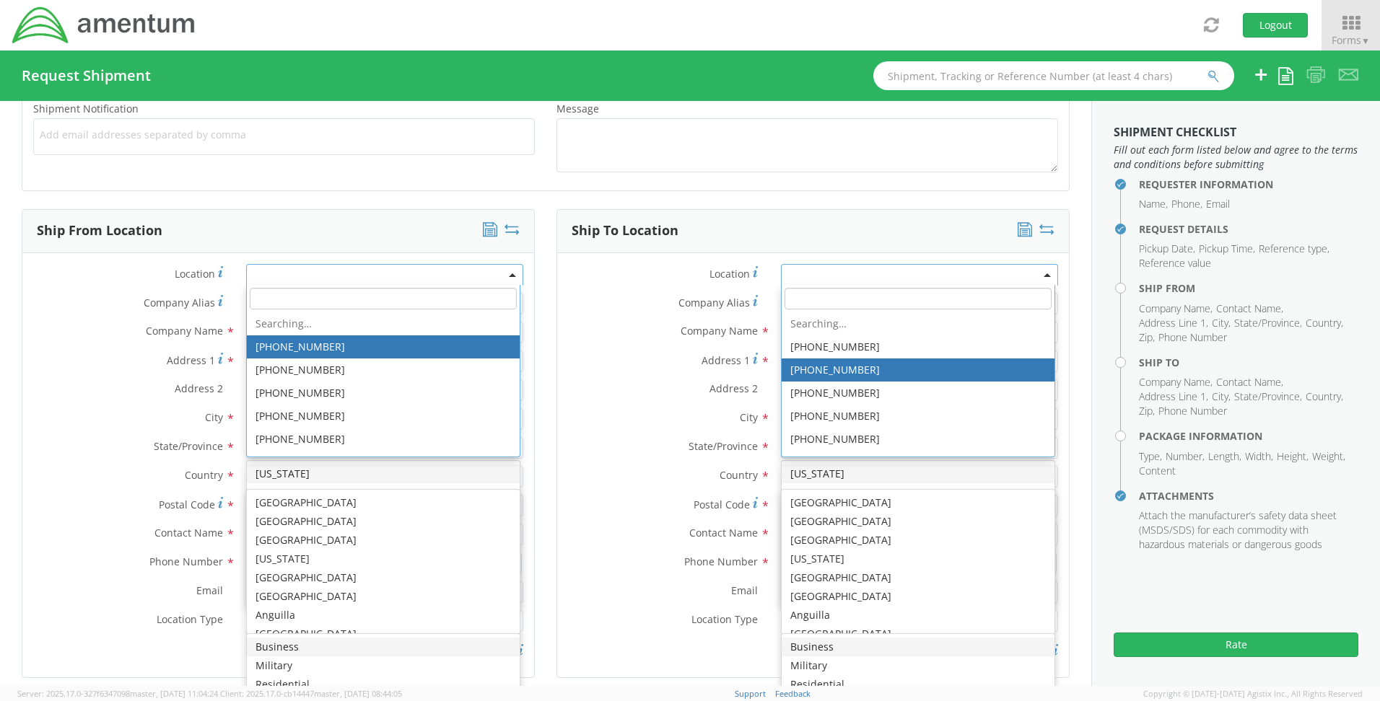
scroll to position [3638, 0]
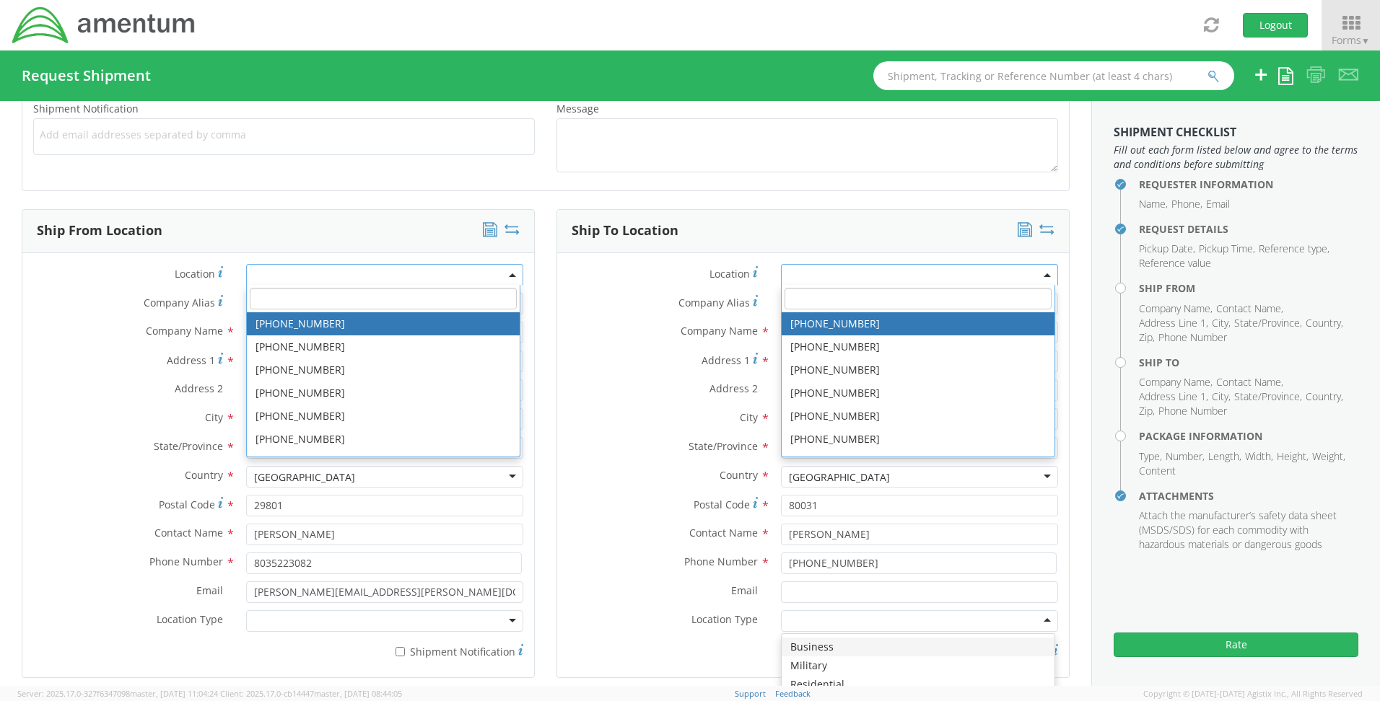
click at [582, 395] on label "Address 2 *" at bounding box center [663, 389] width 213 height 19
click at [781, 395] on input "Address 2 *" at bounding box center [919, 391] width 277 height 22
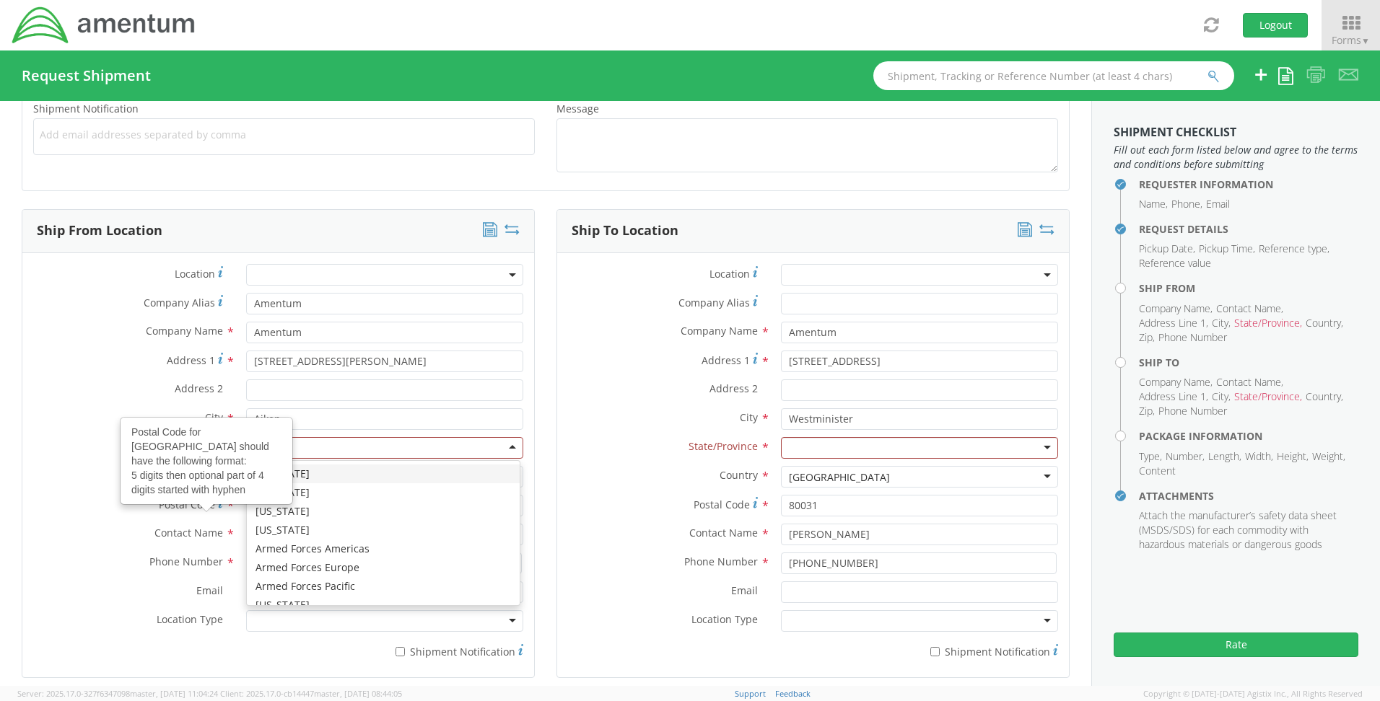
click at [306, 452] on div at bounding box center [384, 448] width 277 height 22
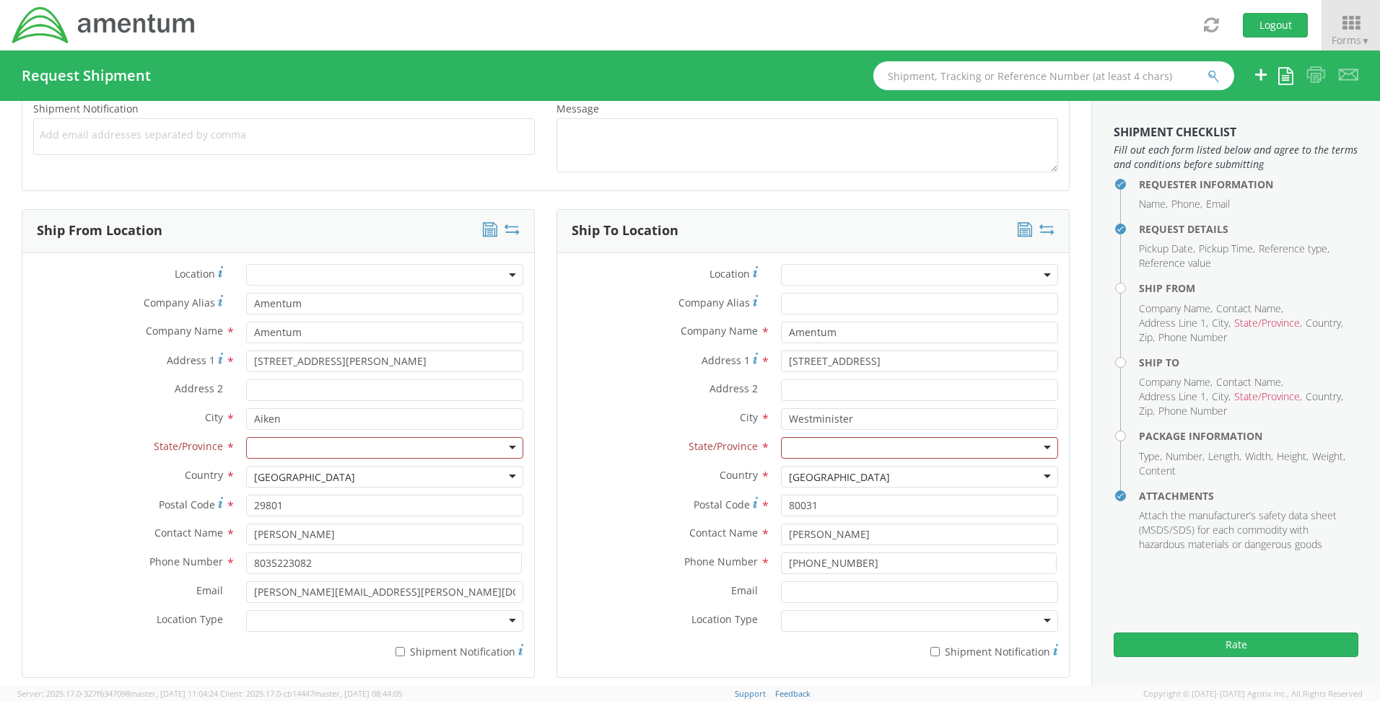
click at [325, 444] on div at bounding box center [384, 448] width 277 height 22
type input "s"
click at [288, 618] on div at bounding box center [384, 621] width 277 height 22
click at [294, 609] on div "Email * [PERSON_NAME][EMAIL_ADDRESS][PERSON_NAME][DOMAIN_NAME]" at bounding box center [278, 596] width 512 height 29
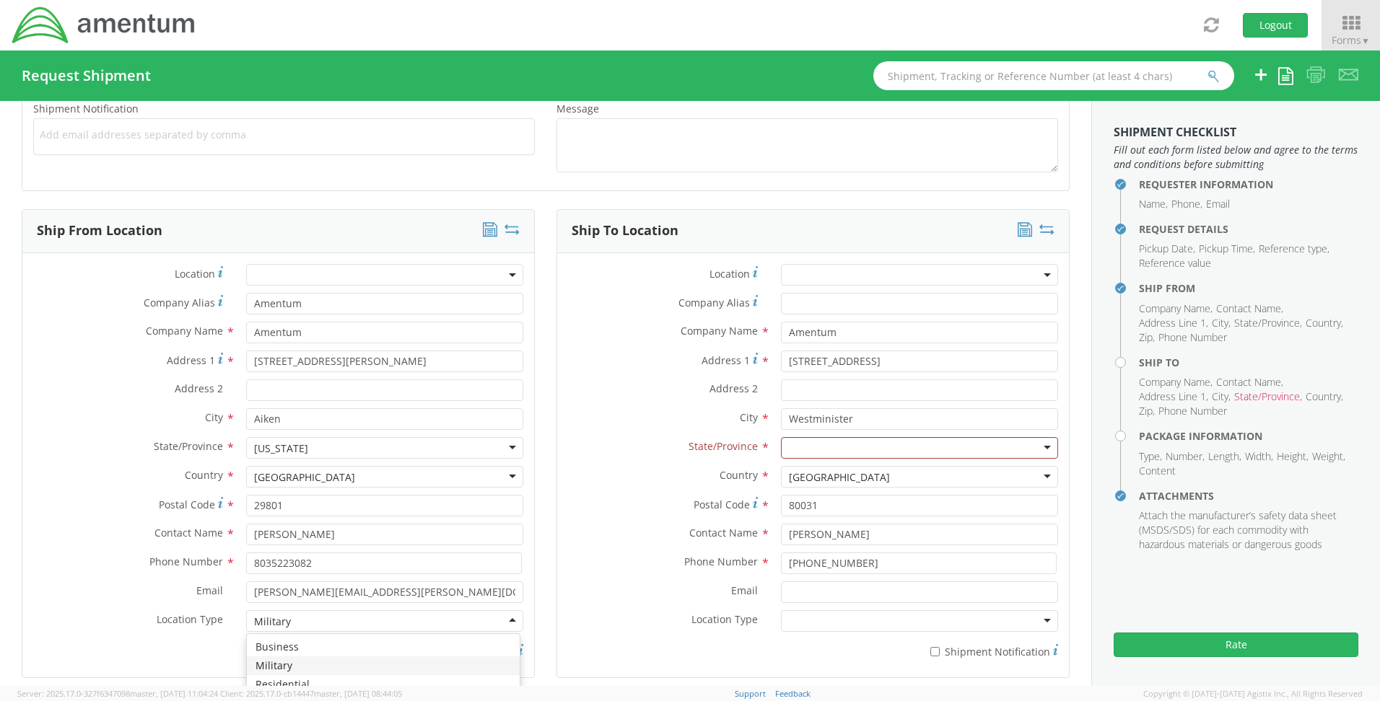
click at [295, 617] on div "Military" at bounding box center [384, 621] width 277 height 22
click at [898, 623] on div at bounding box center [919, 621] width 277 height 22
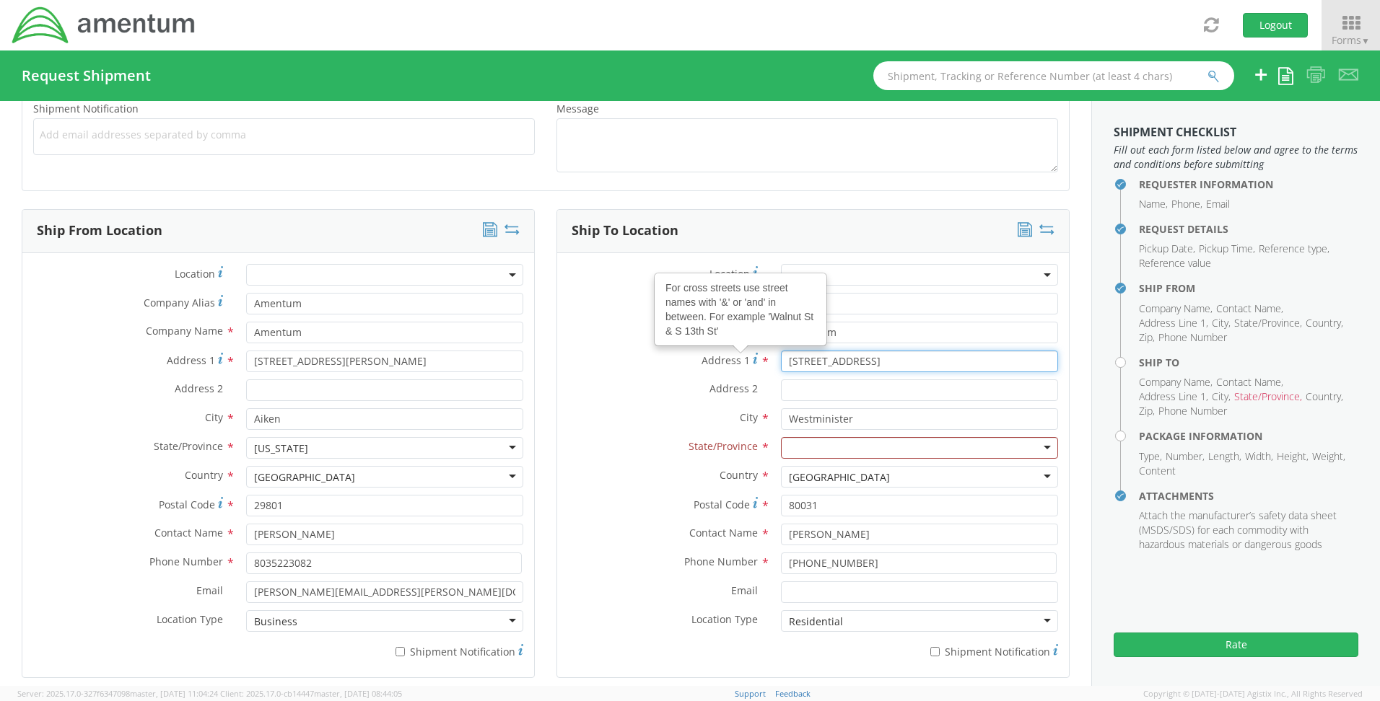
drag, startPoint x: 870, startPoint y: 359, endPoint x: 684, endPoint y: 367, distance: 186.3
click at [684, 367] on div "Address 1 For cross streets use street names with '&' or 'and' in between. For …" at bounding box center [813, 362] width 512 height 22
click at [596, 399] on div "Address 2 *" at bounding box center [813, 391] width 512 height 22
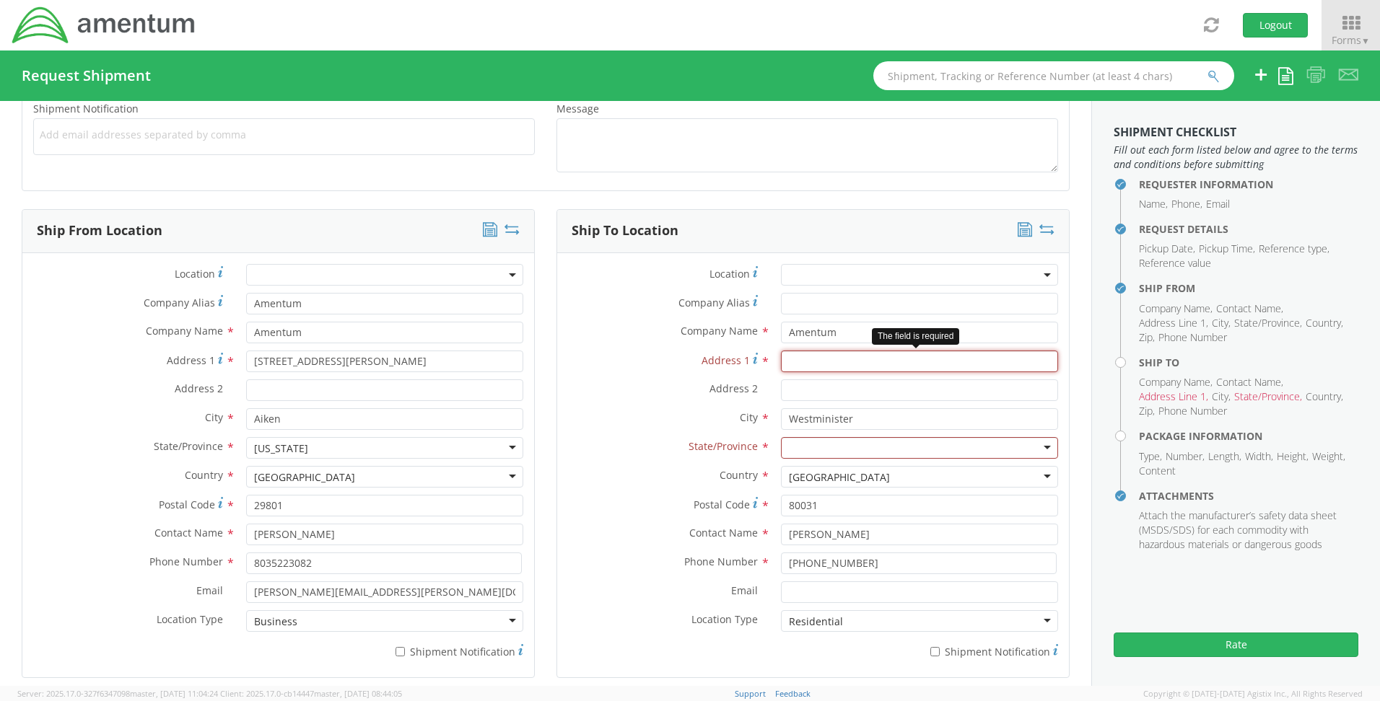
click at [799, 364] on input "Address 1 *" at bounding box center [919, 362] width 277 height 22
type input "[STREET_ADDRESS][PERSON_NAME]"
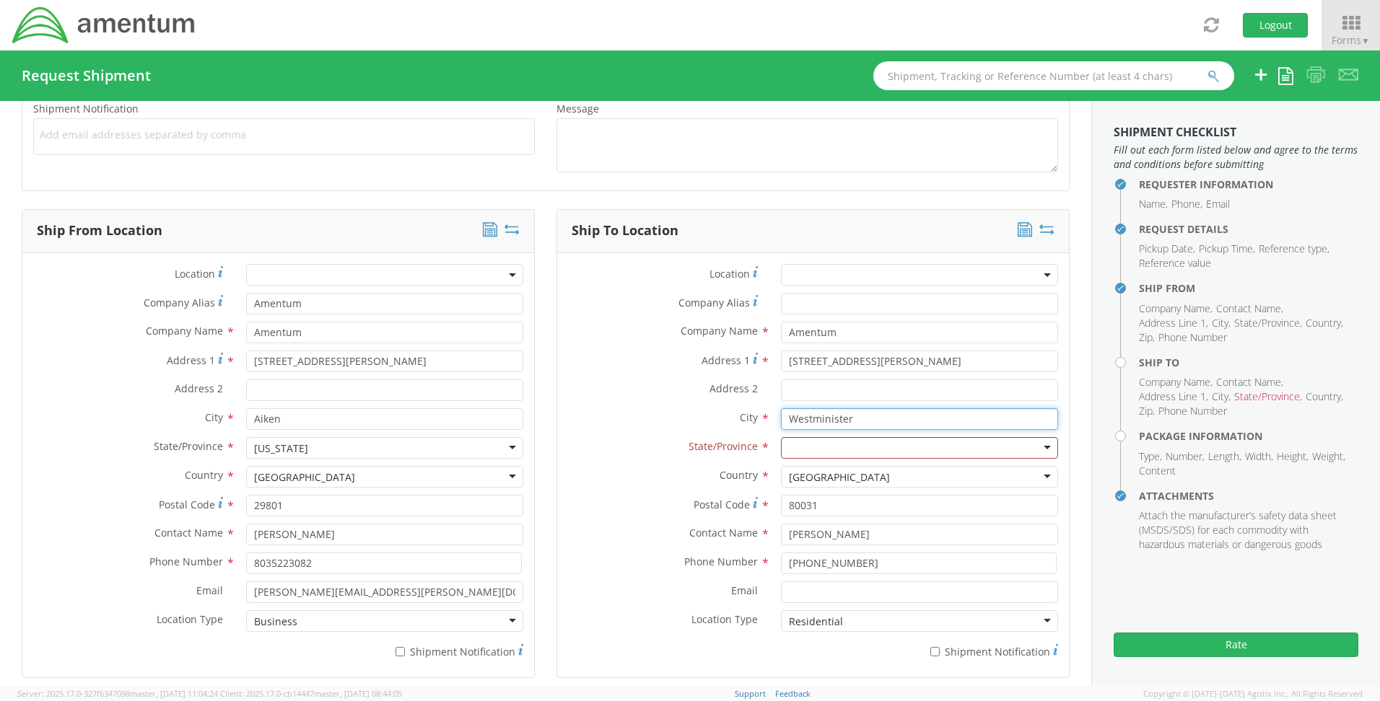
drag, startPoint x: 873, startPoint y: 418, endPoint x: 681, endPoint y: 419, distance: 192.0
click at [681, 419] on div "City * Westminister searching..." at bounding box center [813, 419] width 512 height 22
type input "[GEOGRAPHIC_DATA]"
click at [593, 394] on label "Address 2 *" at bounding box center [663, 389] width 213 height 19
click at [781, 394] on input "Address 2 *" at bounding box center [919, 391] width 277 height 22
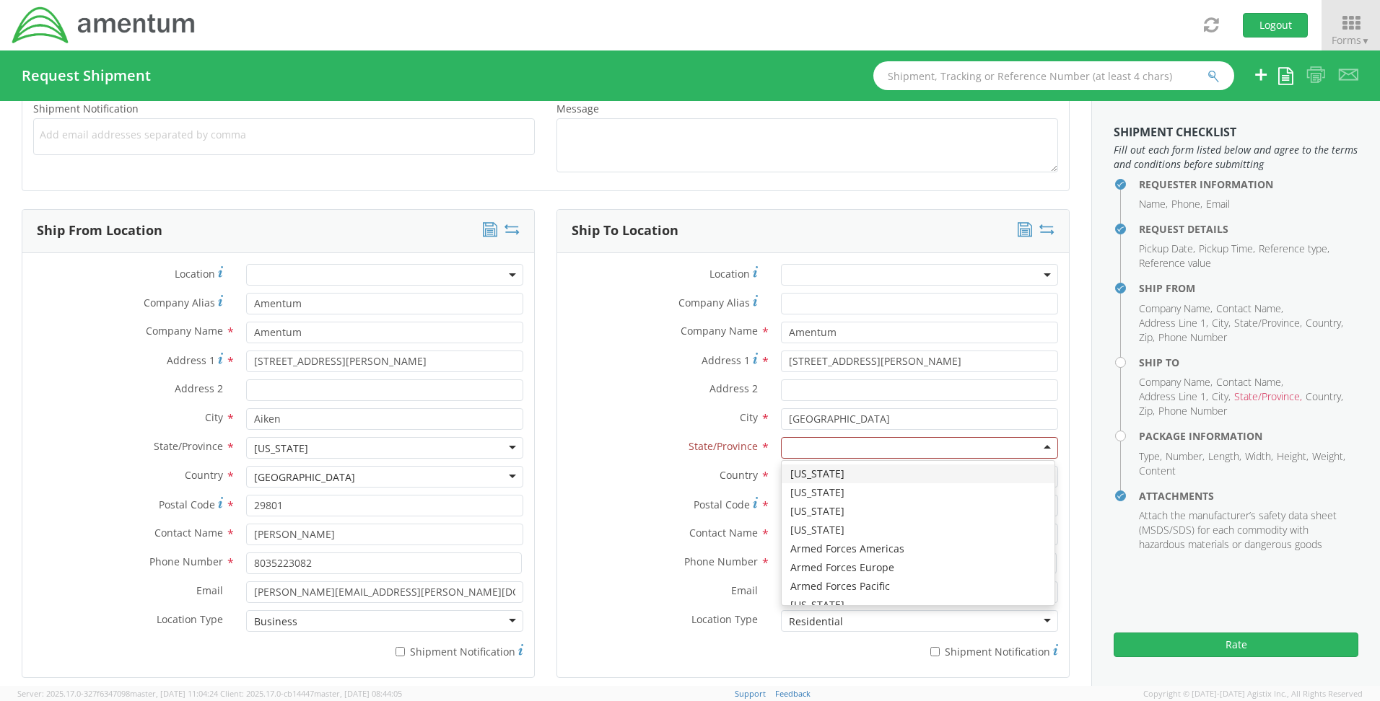
click at [789, 445] on input "select-one" at bounding box center [790, 449] width 3 height 14
type input "[US_STATE]"
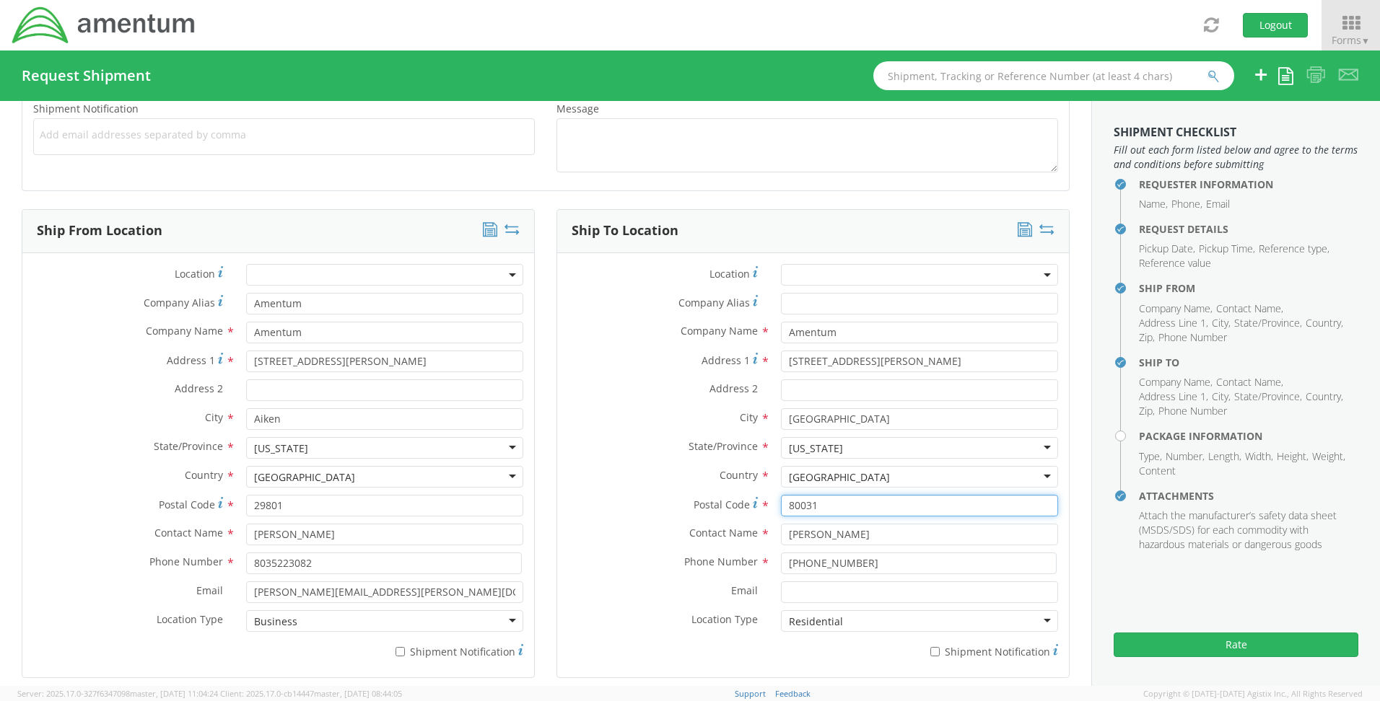
drag, startPoint x: 822, startPoint y: 498, endPoint x: 657, endPoint y: 506, distance: 164.7
click at [658, 506] on div "Postal Code * 80031" at bounding box center [813, 506] width 512 height 22
type input "89107"
drag, startPoint x: 884, startPoint y: 534, endPoint x: 732, endPoint y: 538, distance: 152.3
click at [732, 538] on div "Contact Name * [PERSON_NAME]" at bounding box center [813, 535] width 512 height 22
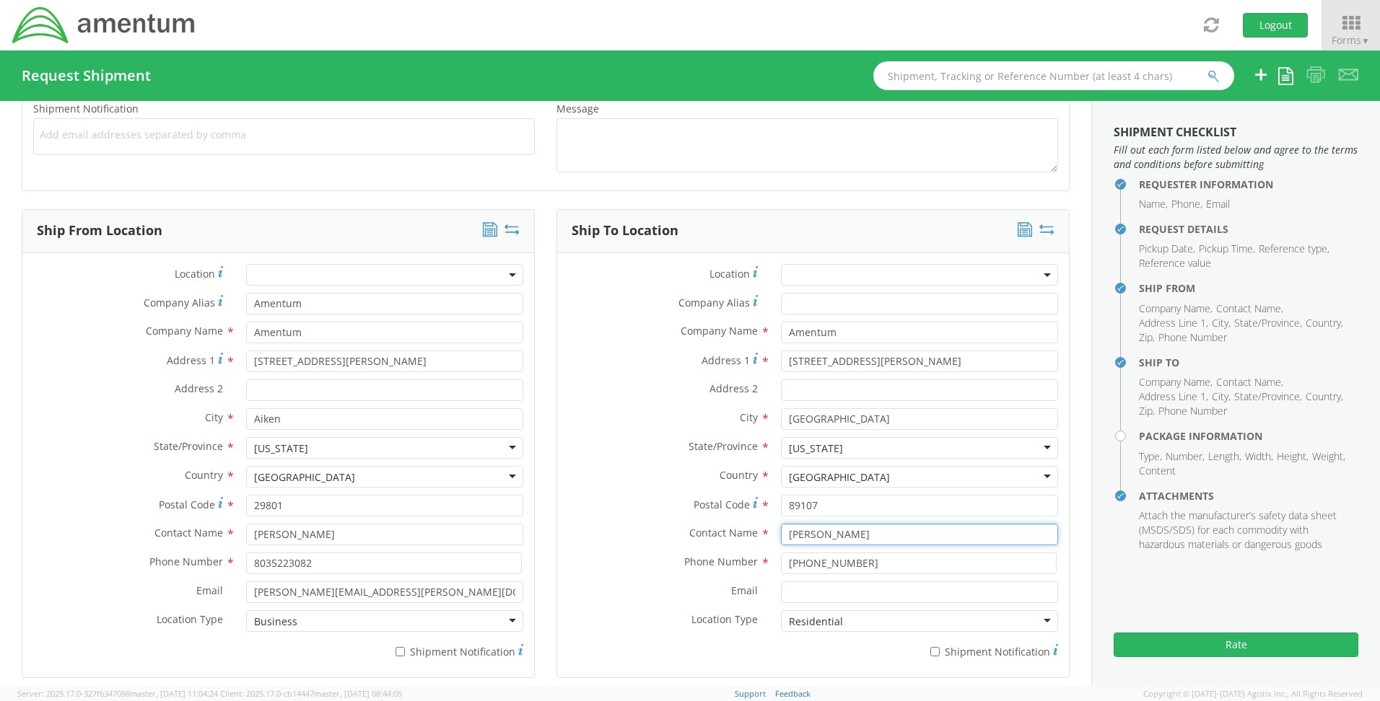
type input "J"
type input "[PERSON_NAME]"
drag, startPoint x: 888, startPoint y: 569, endPoint x: 577, endPoint y: 567, distance: 310.3
click at [577, 567] on div "Phone Number * [PHONE_NUMBER]" at bounding box center [813, 564] width 512 height 22
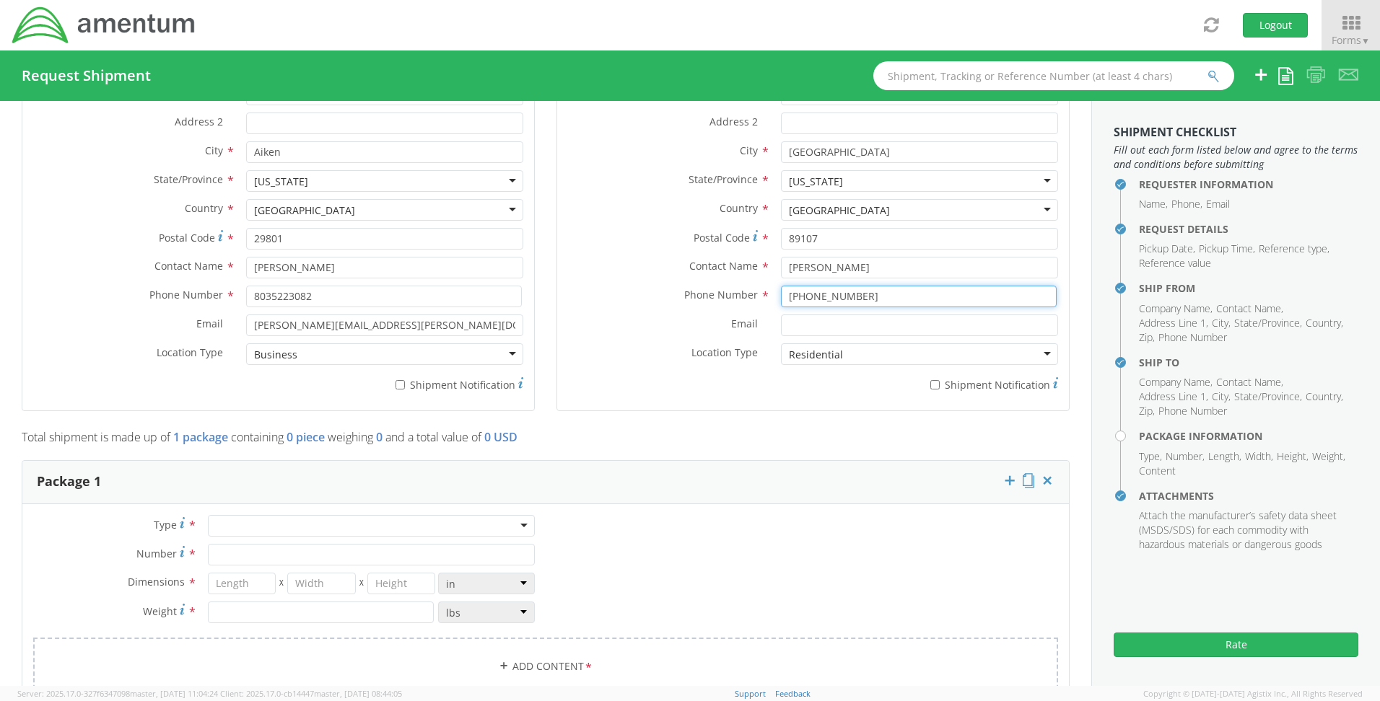
scroll to position [866, 0]
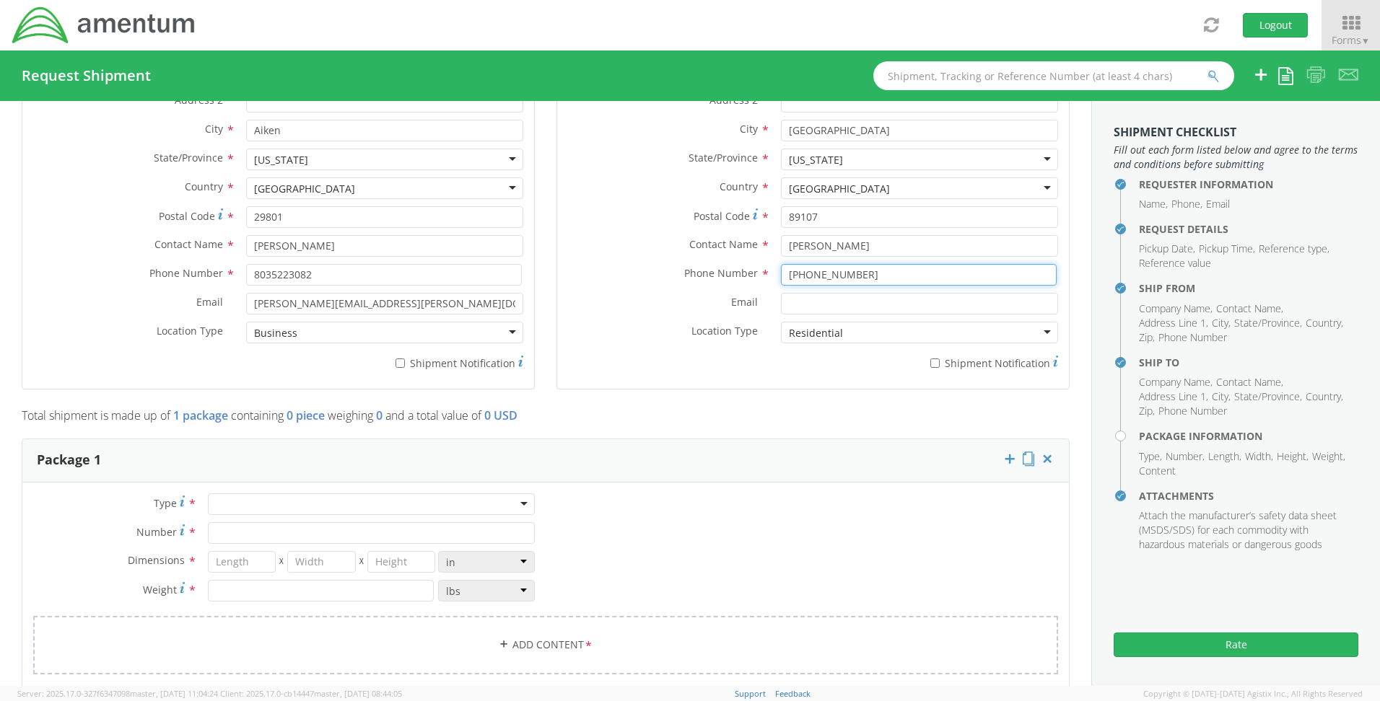
type input "[PHONE_NUMBER]"
click at [216, 504] on input "select-one" at bounding box center [217, 505] width 3 height 14
click at [227, 528] on input "Number *" at bounding box center [371, 533] width 327 height 22
type input "1"
click at [229, 559] on input "number" at bounding box center [242, 562] width 69 height 22
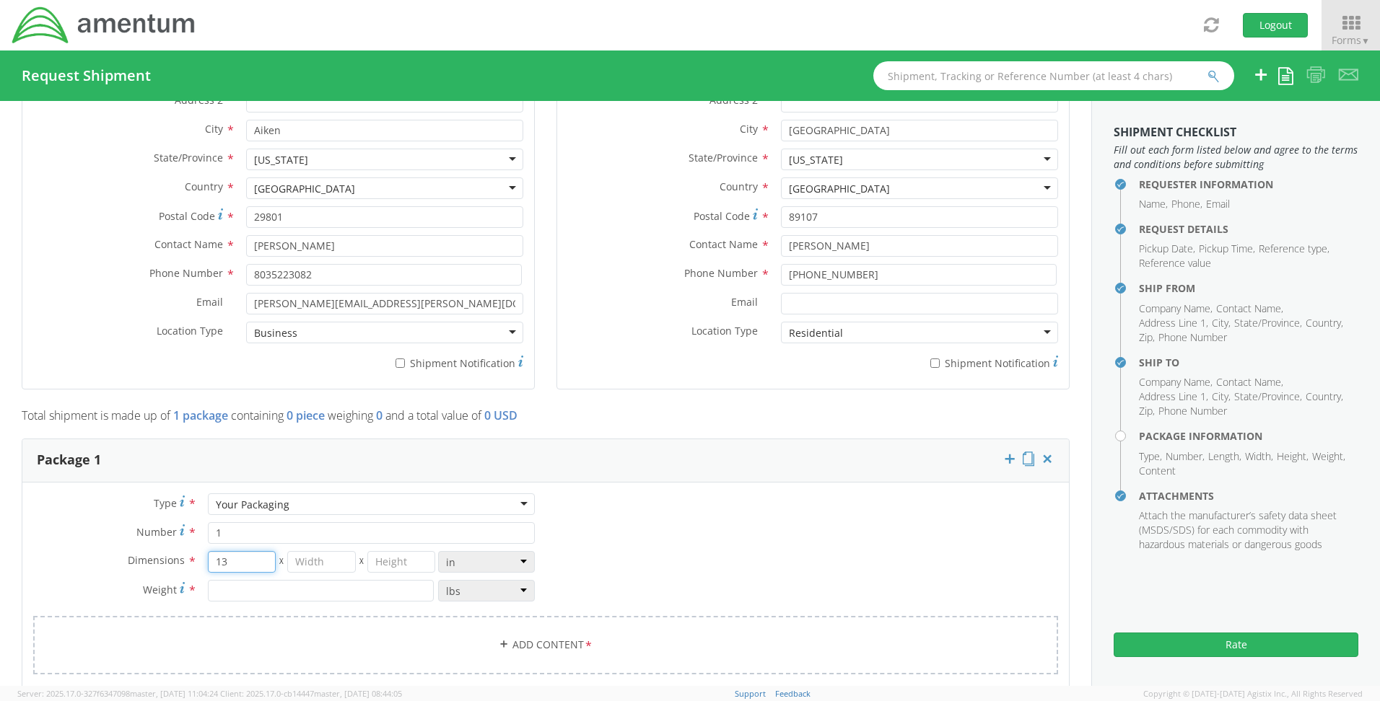
type input "13"
click at [302, 565] on input "number" at bounding box center [321, 562] width 69 height 22
type input "10"
click at [391, 559] on input "number" at bounding box center [401, 562] width 69 height 22
type input "0"
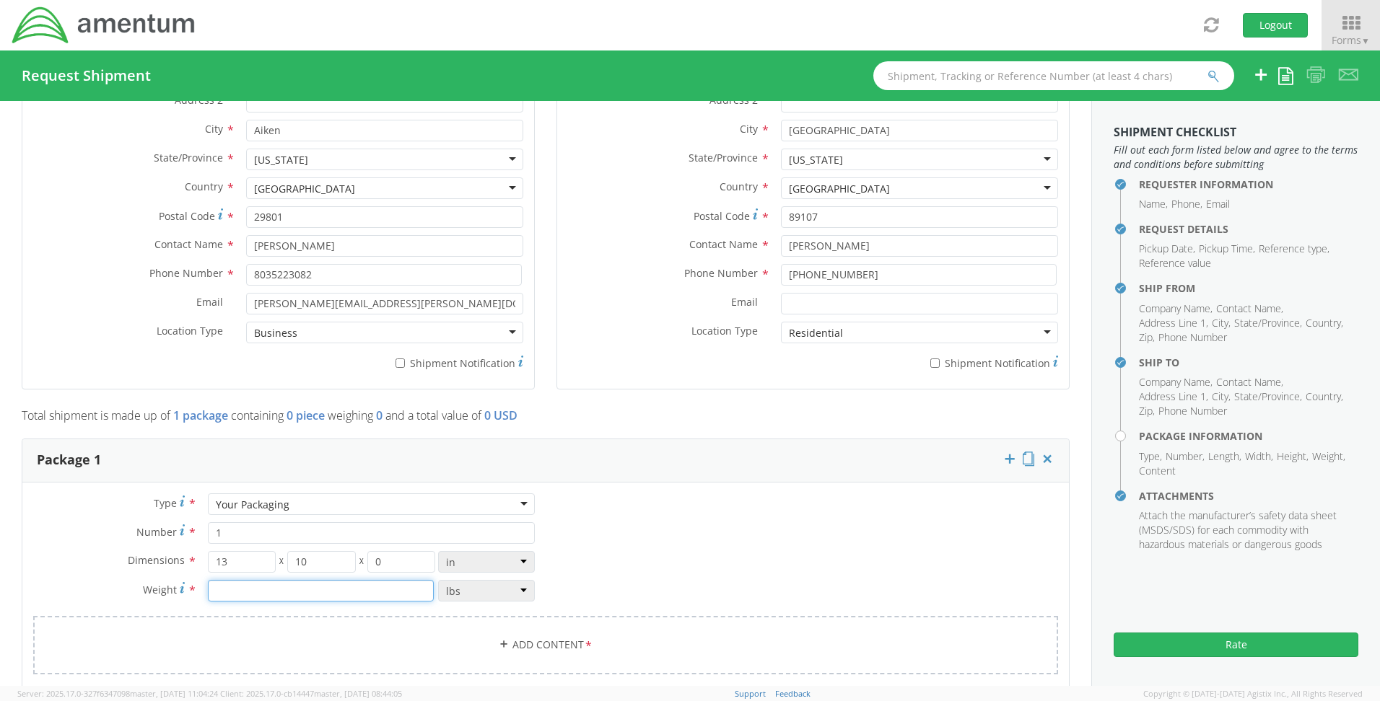
click at [284, 585] on input "number" at bounding box center [321, 591] width 226 height 22
type input "8"
click at [382, 563] on input "0" at bounding box center [401, 562] width 69 height 22
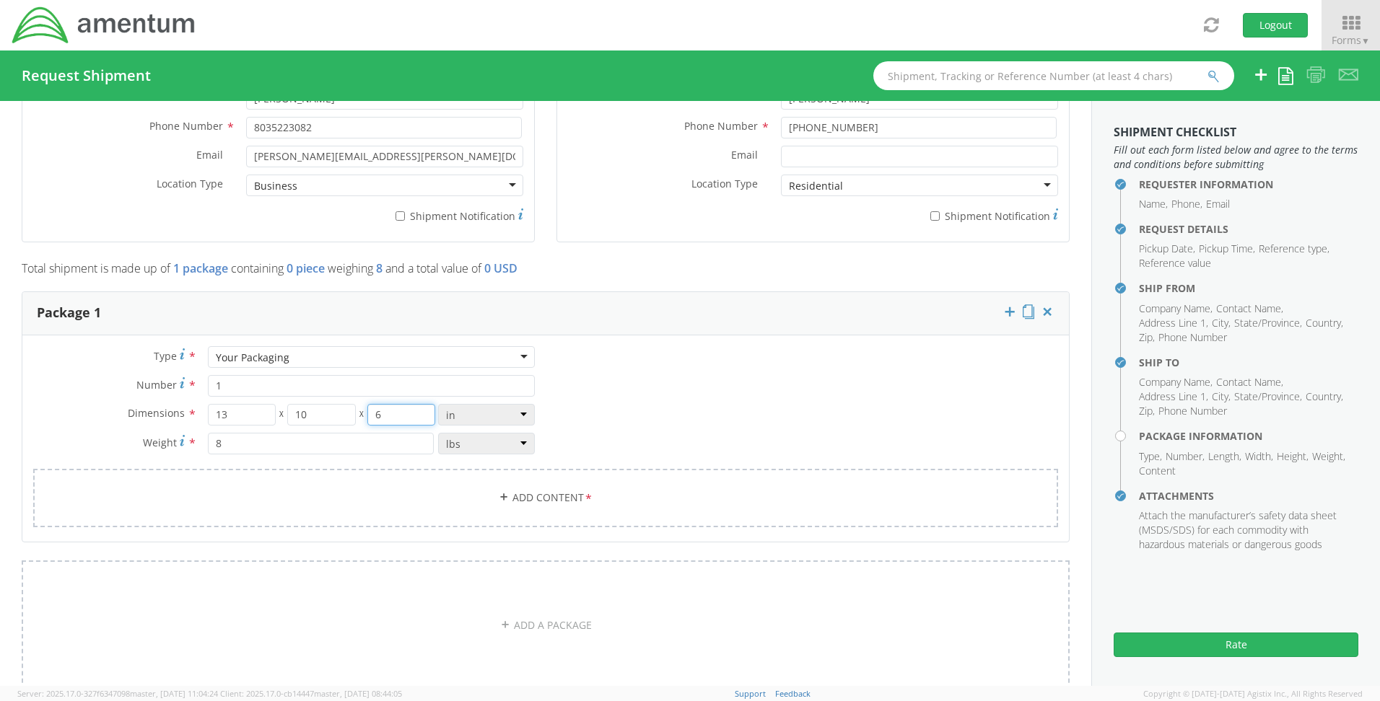
scroll to position [1155, 0]
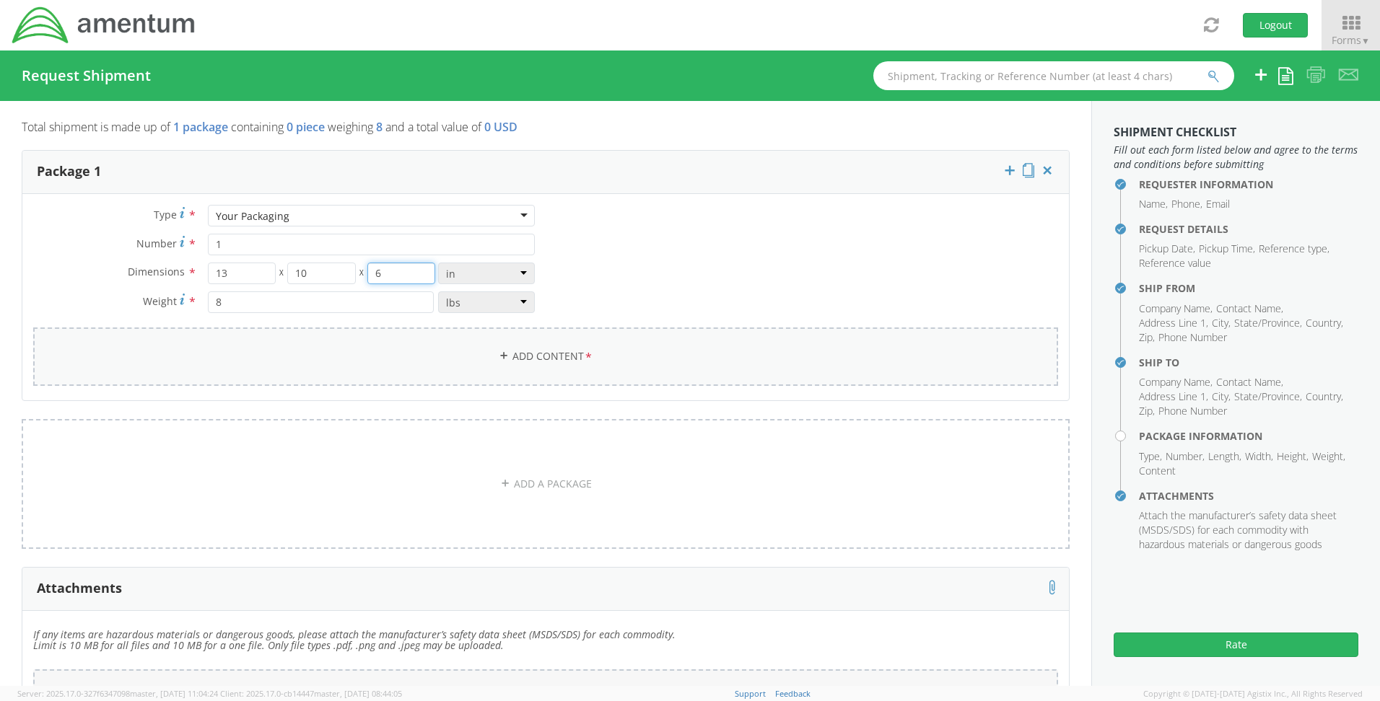
type input "6"
click at [281, 357] on link "Add Content *" at bounding box center [545, 357] width 1025 height 58
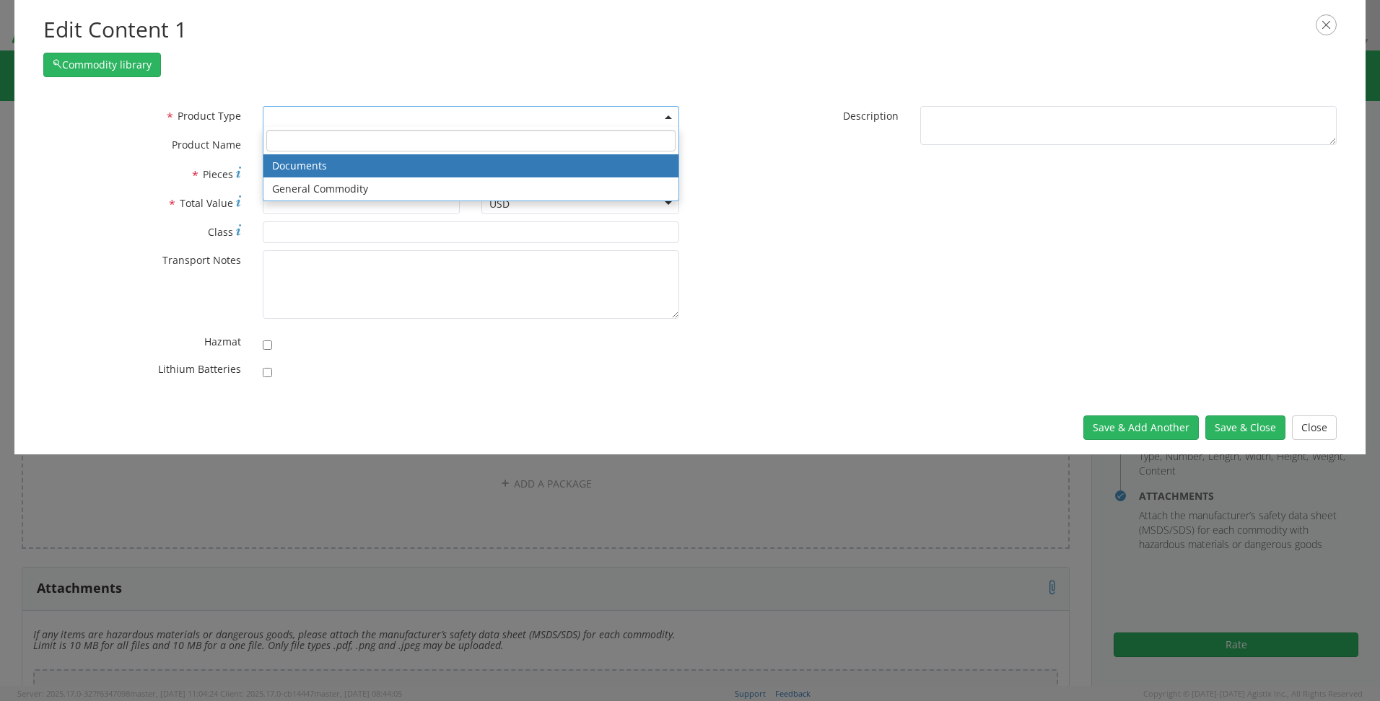
click at [271, 119] on span at bounding box center [471, 117] width 416 height 22
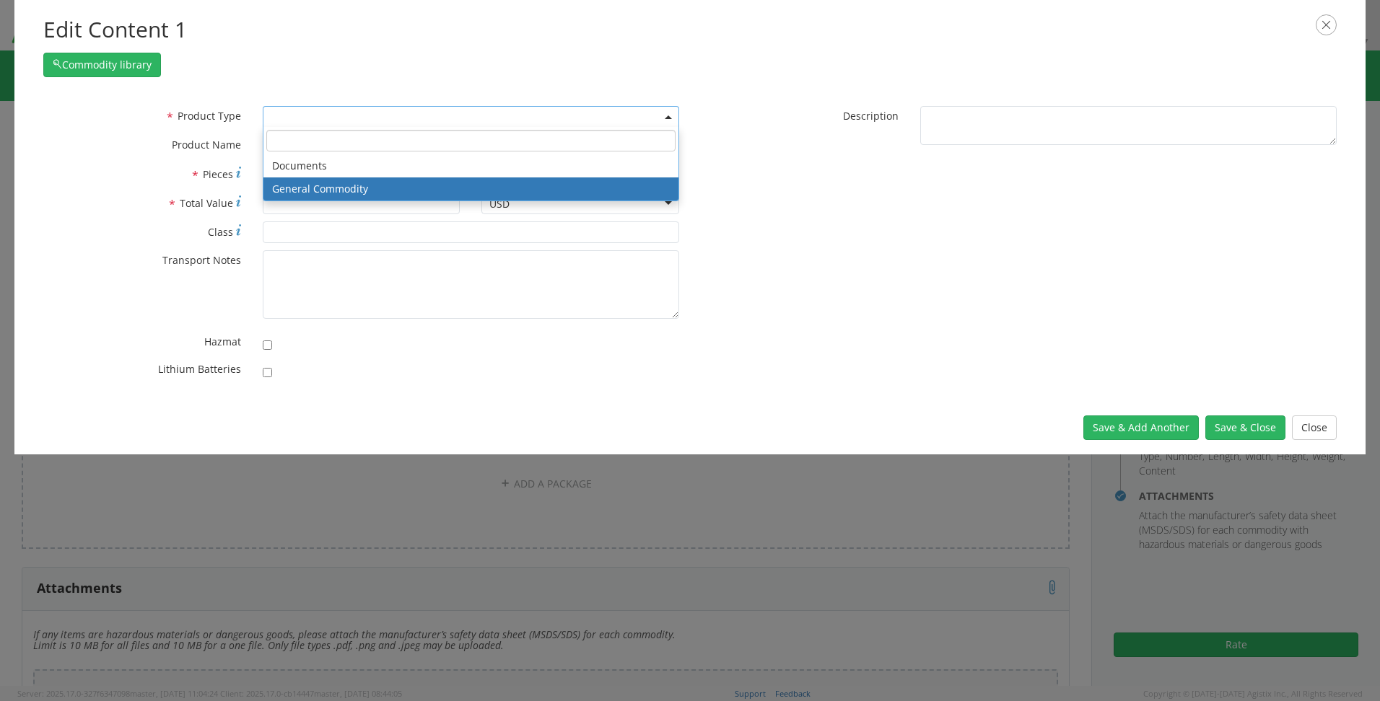
select select "COMMODITY"
type input "General Commodity"
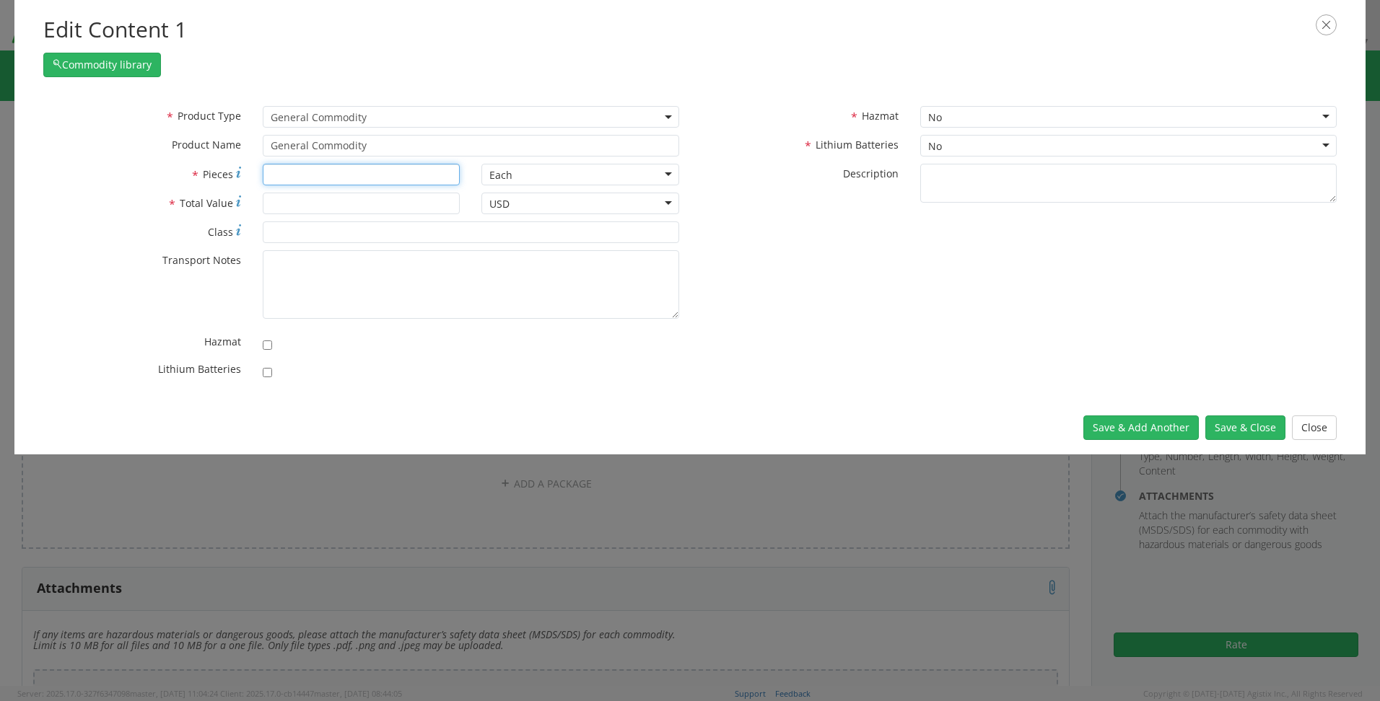
click at [284, 172] on input "* Pieces" at bounding box center [362, 175] width 198 height 22
type input "8"
click at [285, 210] on input "* Total Value" at bounding box center [362, 204] width 198 height 22
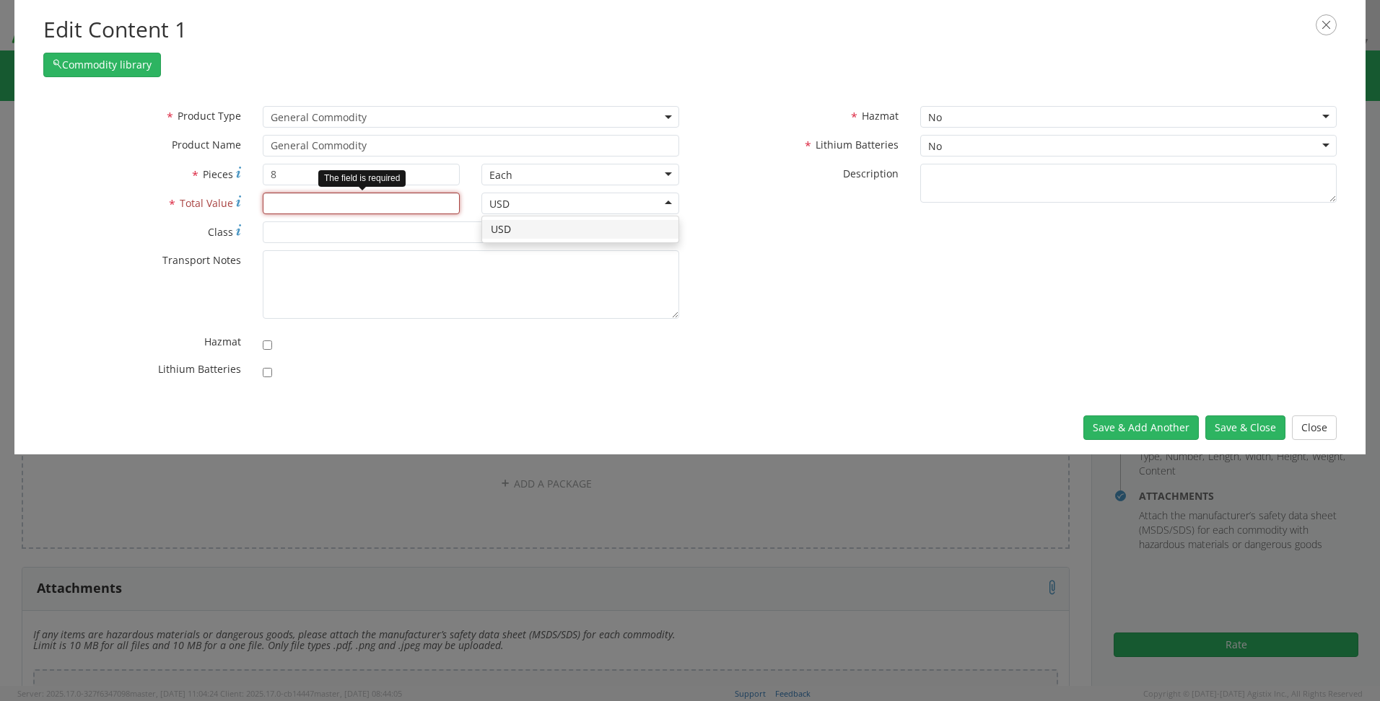
click at [285, 210] on input "* Total Value" at bounding box center [362, 204] width 198 height 22
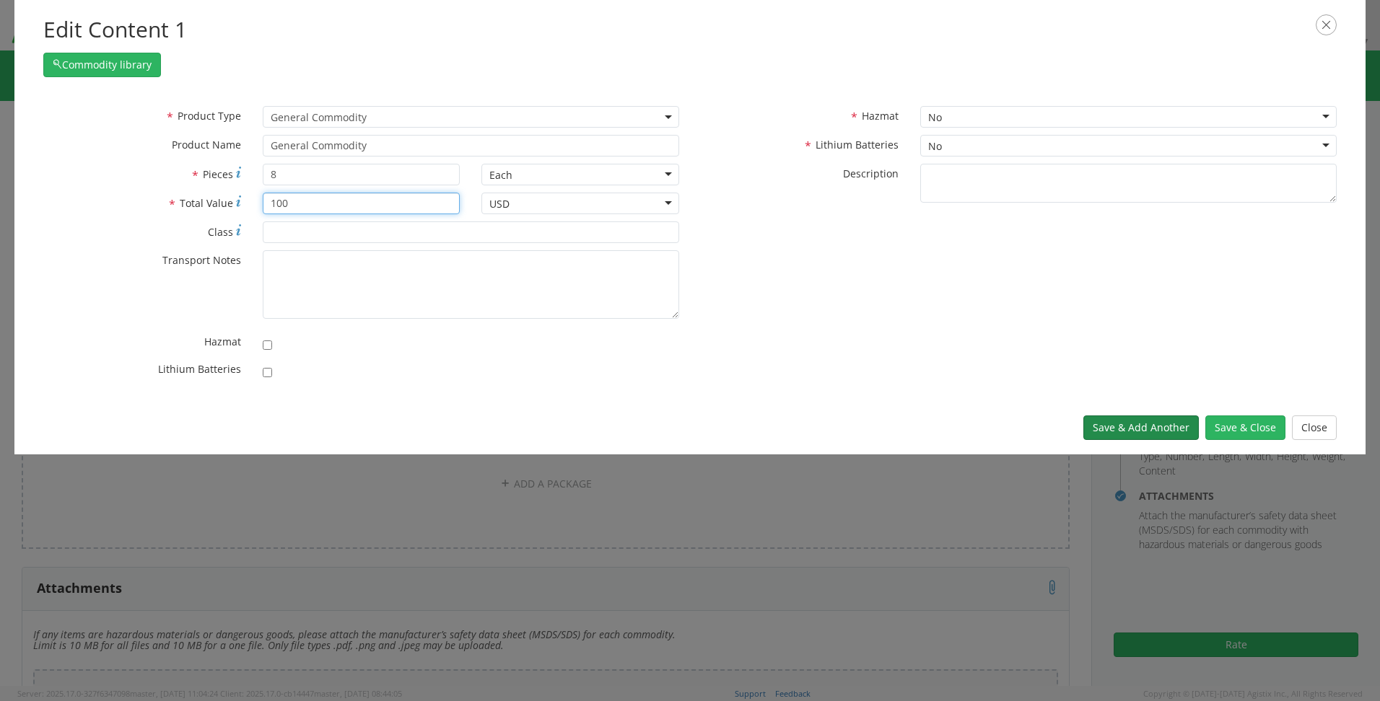
type input "100"
click at [1160, 426] on button "Save & Add Another" at bounding box center [1140, 428] width 115 height 25
select select
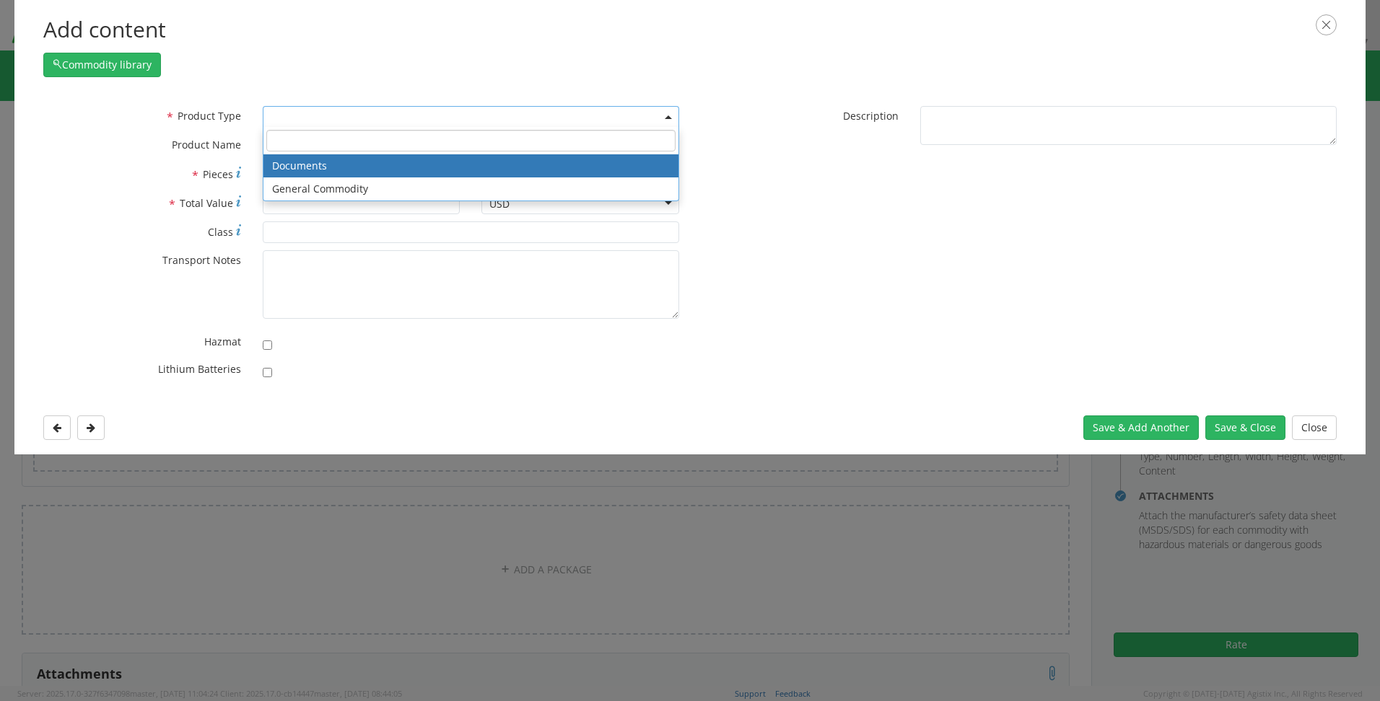
click at [303, 121] on span at bounding box center [471, 117] width 416 height 22
select select "DOCUMENT"
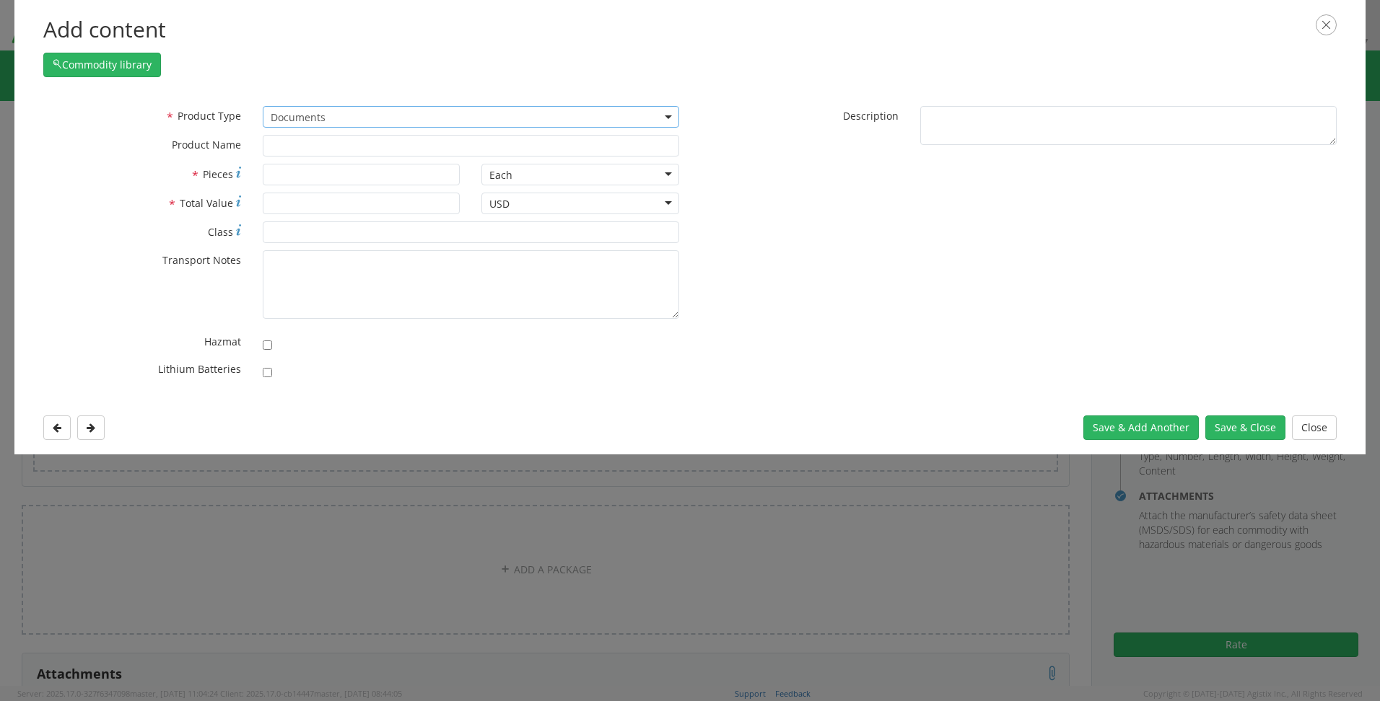
type input "Documents"
type input "1"
type textarea "Documents"
click at [304, 175] on input "1" at bounding box center [362, 175] width 198 height 22
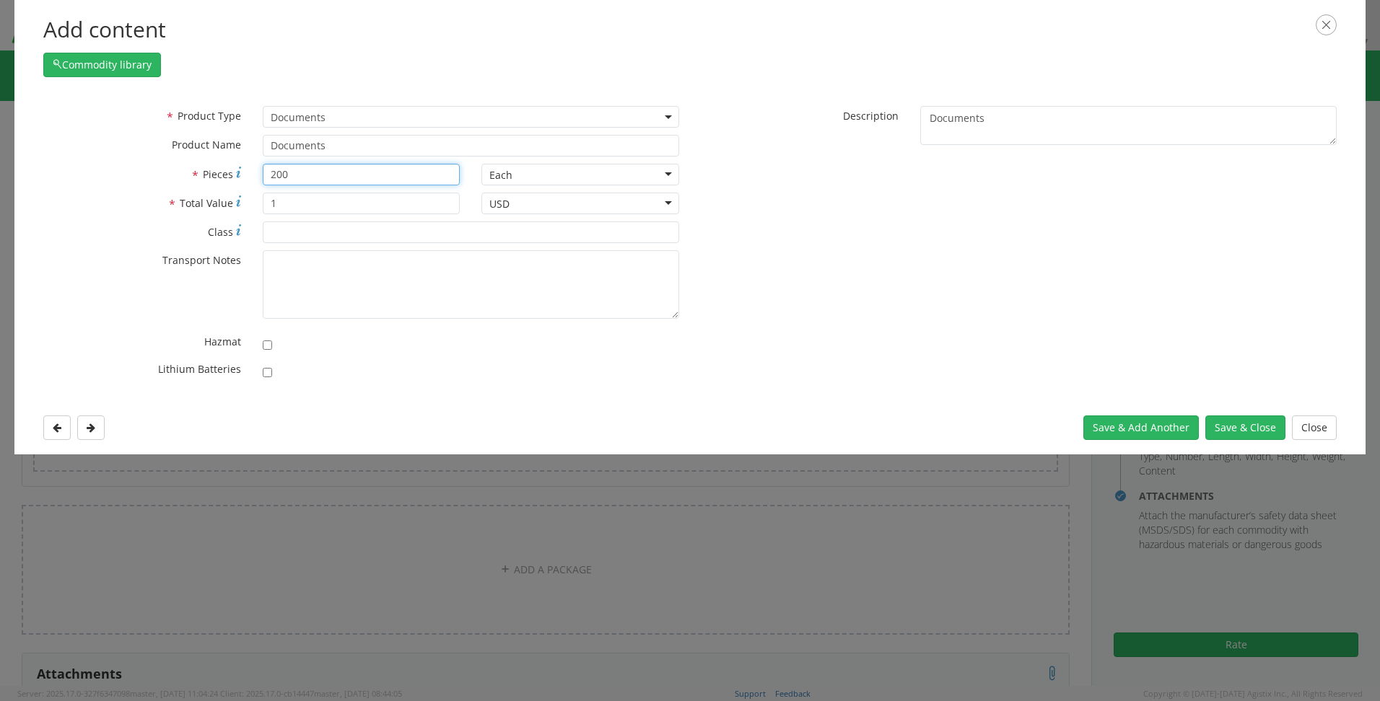
type input "200"
click at [331, 203] on input "1" at bounding box center [362, 204] width 198 height 22
type input "100"
click at [1242, 433] on button "Save & Close" at bounding box center [1245, 428] width 80 height 25
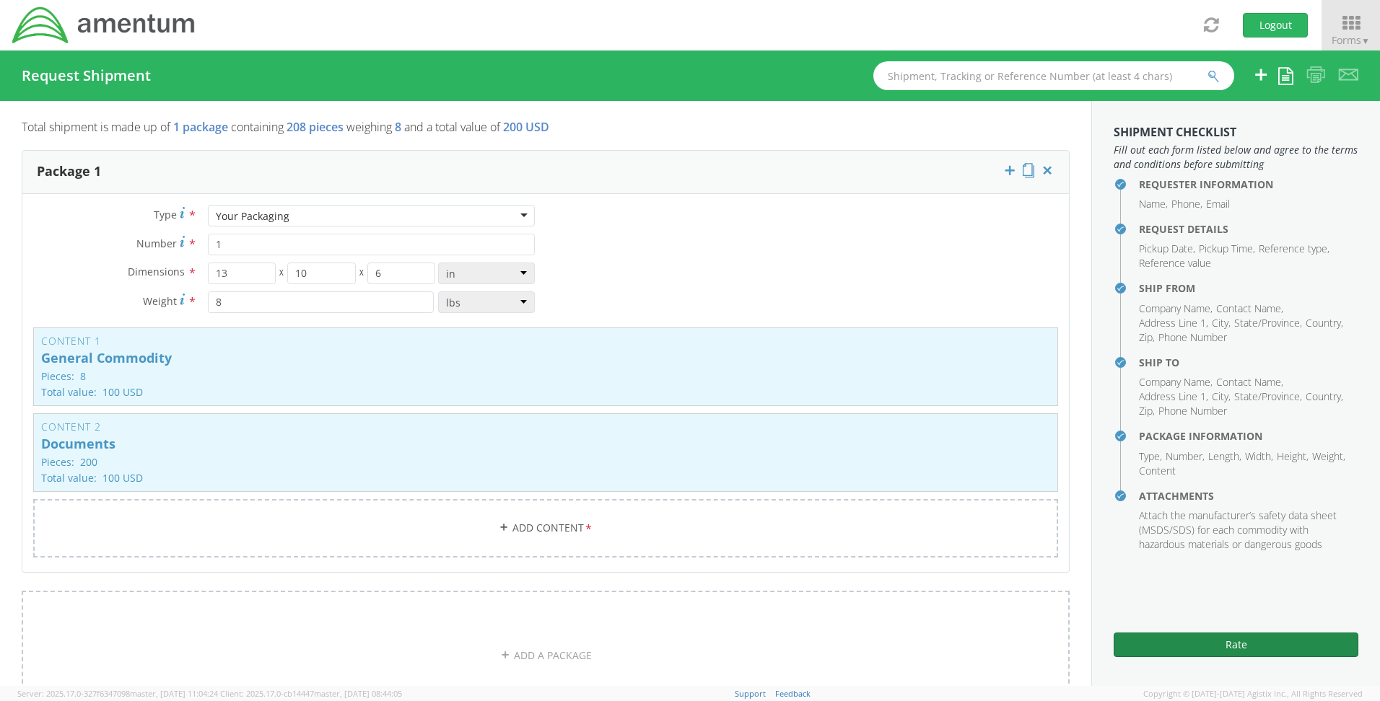
click at [1205, 642] on button "Rate" at bounding box center [1235, 645] width 245 height 25
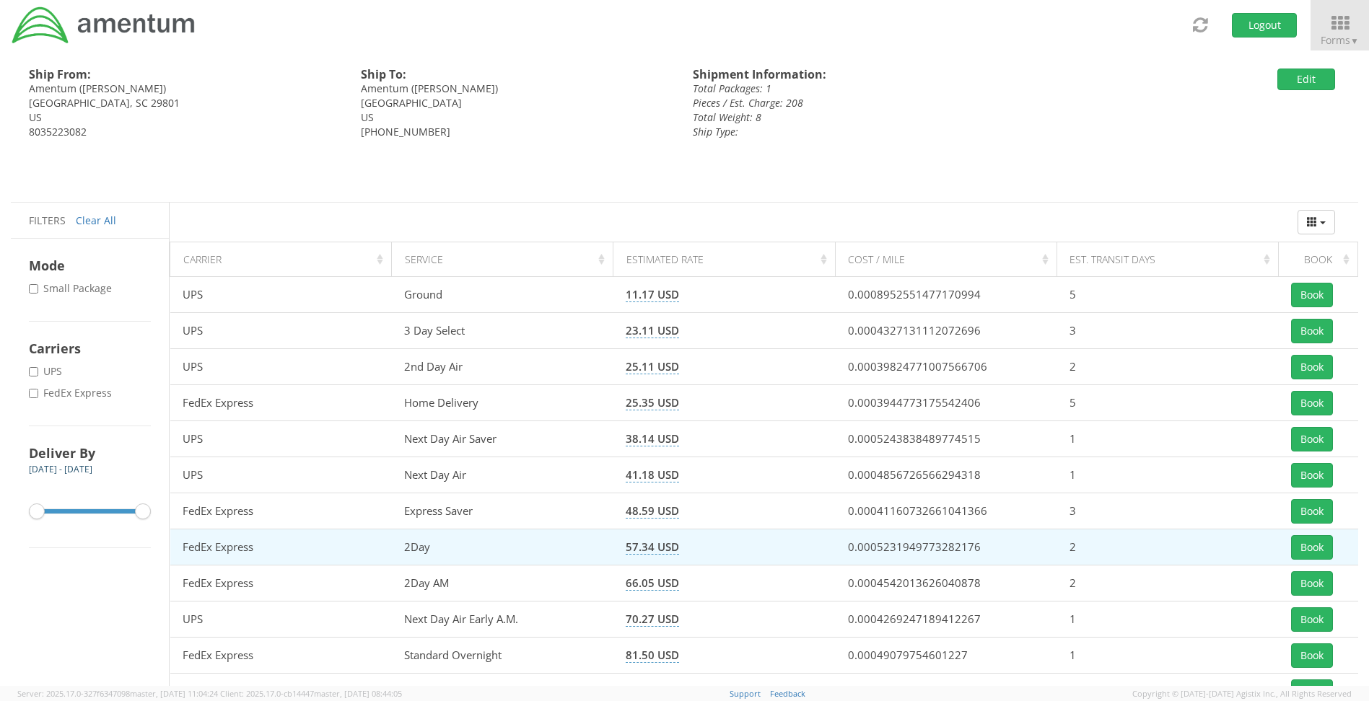
click at [1052, 541] on td "0.0005231949773282176" at bounding box center [946, 548] width 222 height 36
click at [1325, 542] on button "Book" at bounding box center [1312, 547] width 42 height 25
